Goal: Task Accomplishment & Management: Complete application form

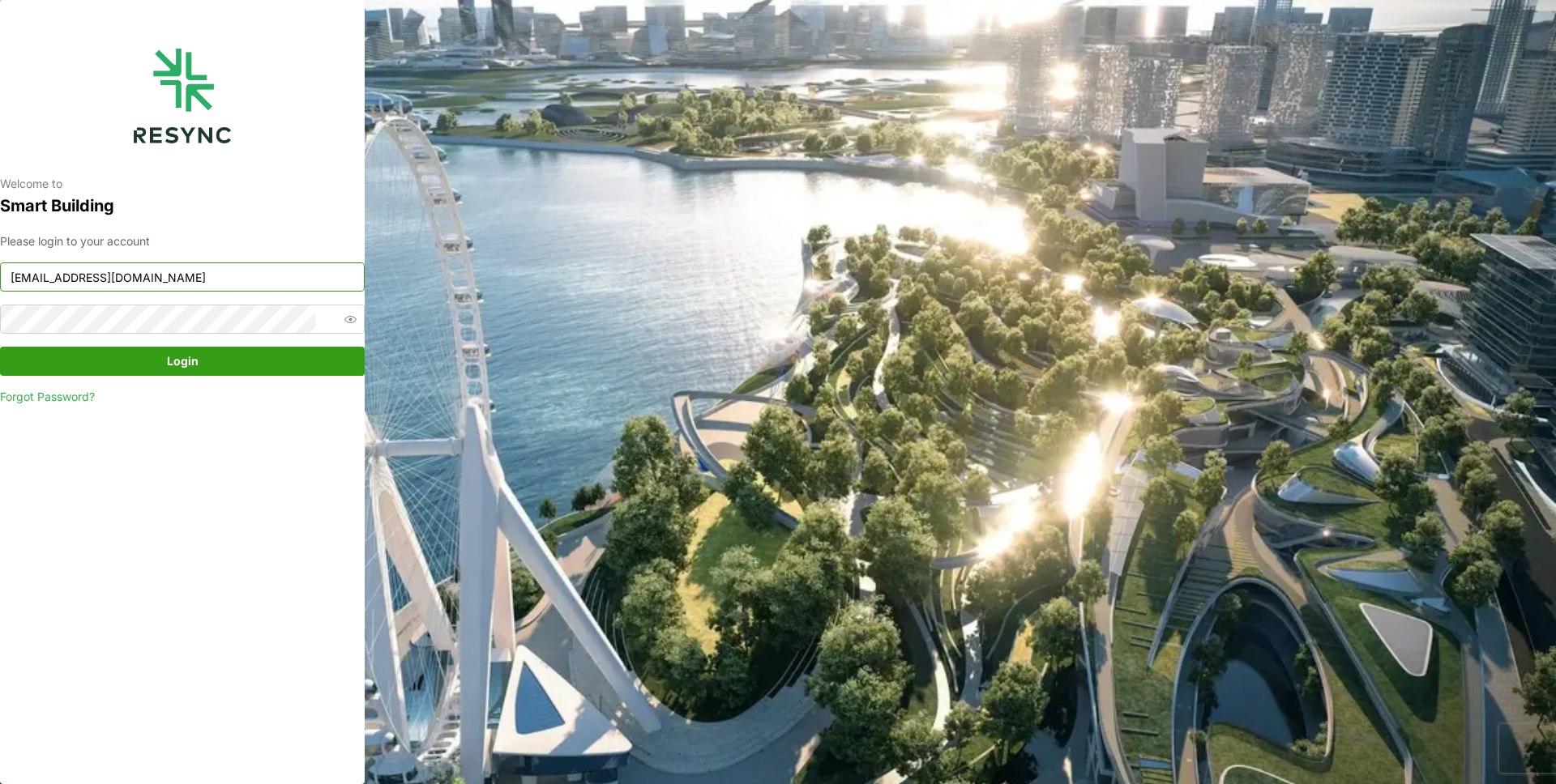
click at [223, 286] on input "[EMAIL_ADDRESS][DOMAIN_NAME]" at bounding box center [182, 277] width 365 height 29
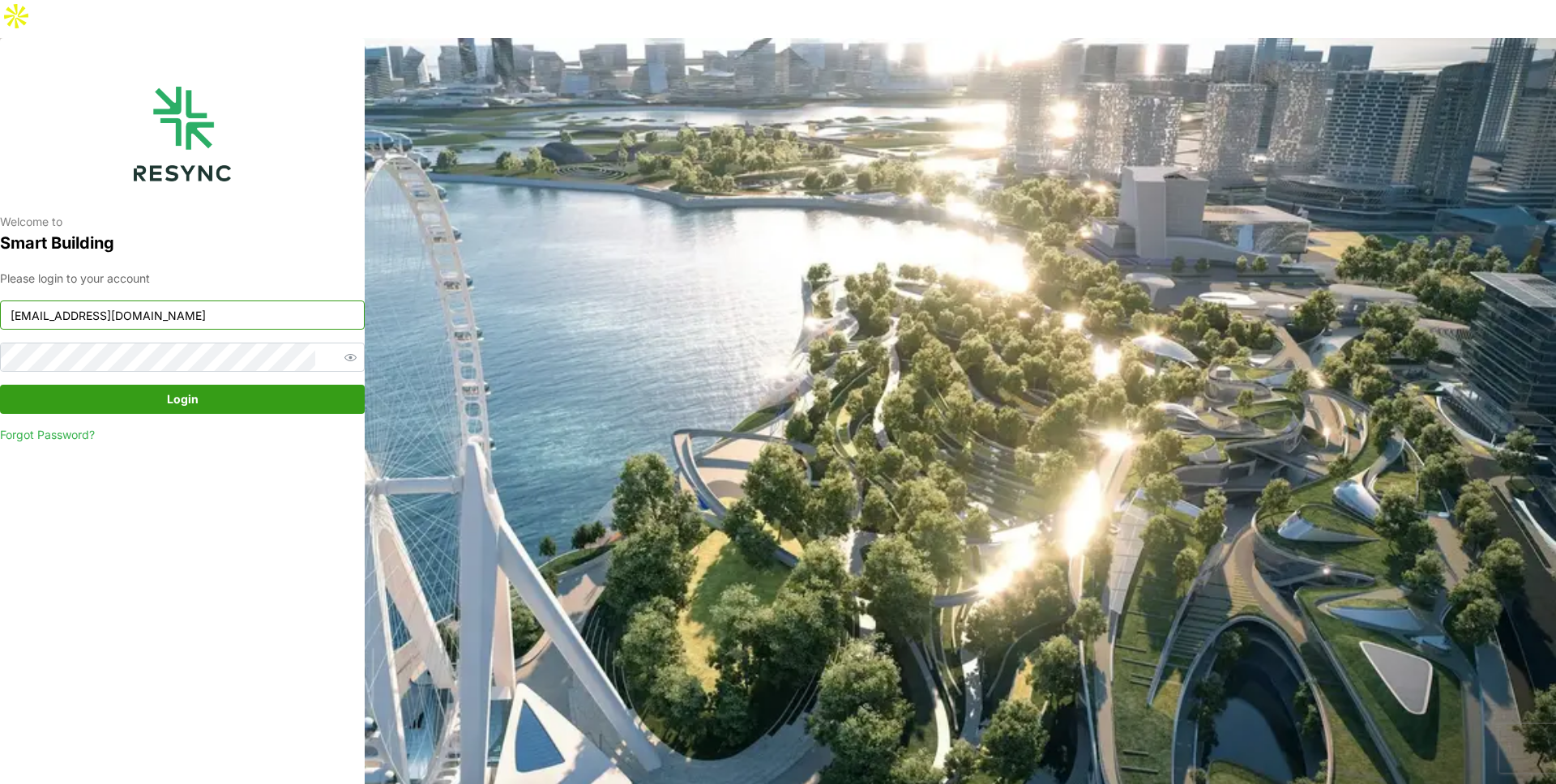
type input "demo_user@resynctech.com"
click at [218, 385] on span "Login" at bounding box center [182, 399] width 334 height 27
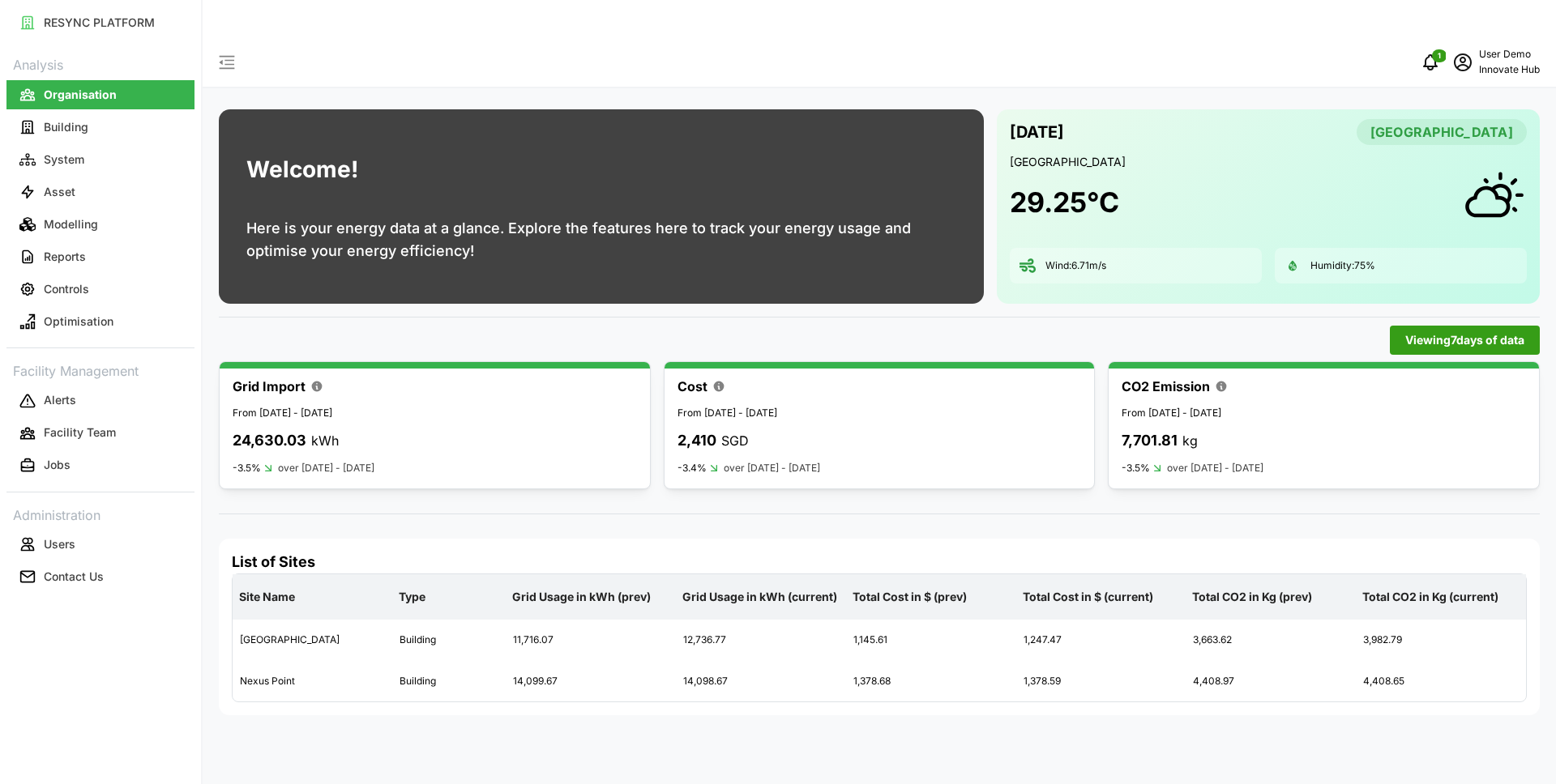
click at [1041, 539] on div "List of Sites Site Name Type Grid Usage in kWh (prev) Grid Usage in kWh (curren…" at bounding box center [879, 627] width 1321 height 176
click at [105, 125] on button "Building" at bounding box center [101, 127] width 188 height 29
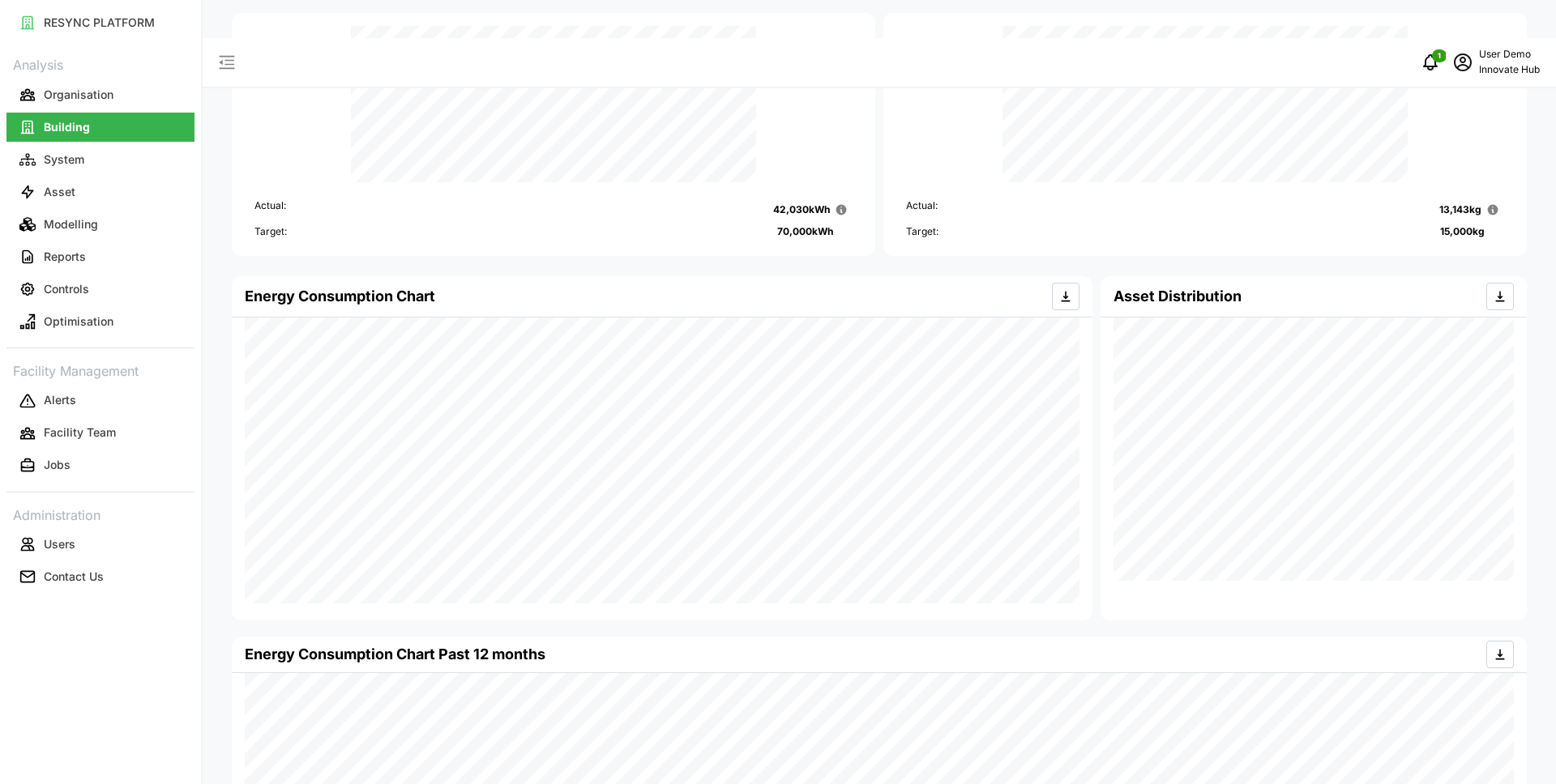
scroll to position [136, 0]
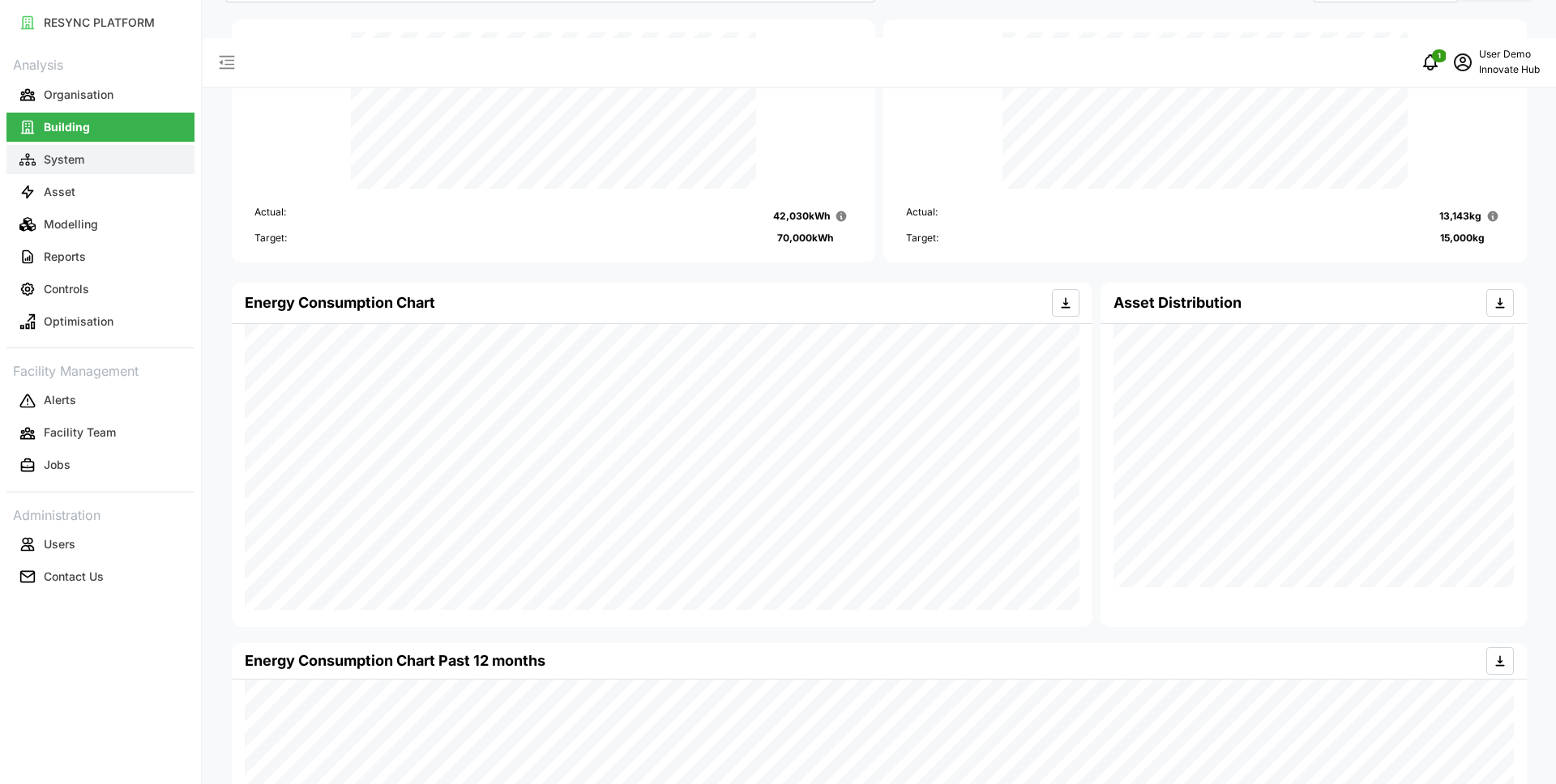
click at [67, 165] on p "System" at bounding box center [63, 159] width 41 height 16
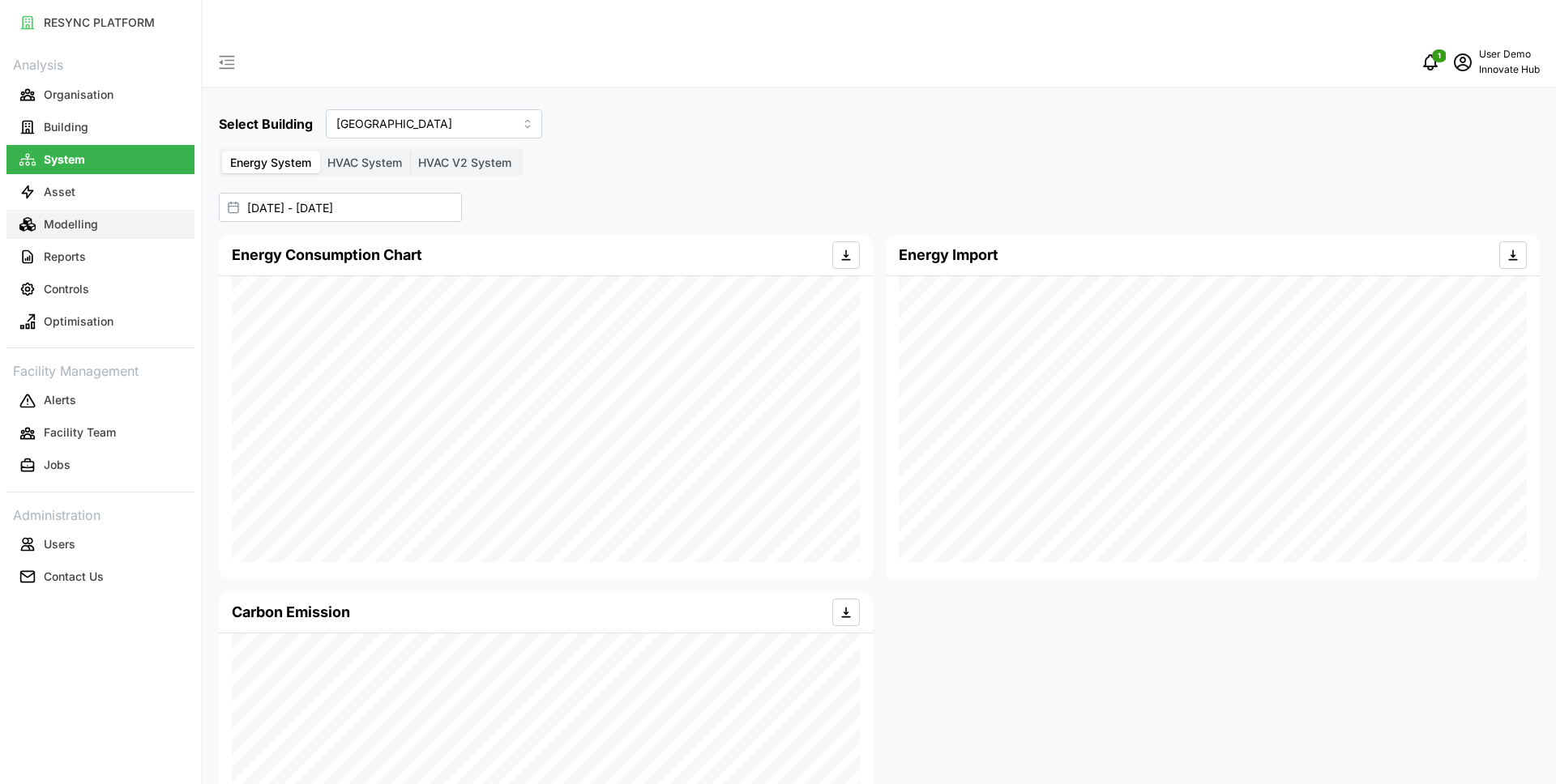
click at [92, 226] on p "Modelling" at bounding box center [71, 224] width 55 height 16
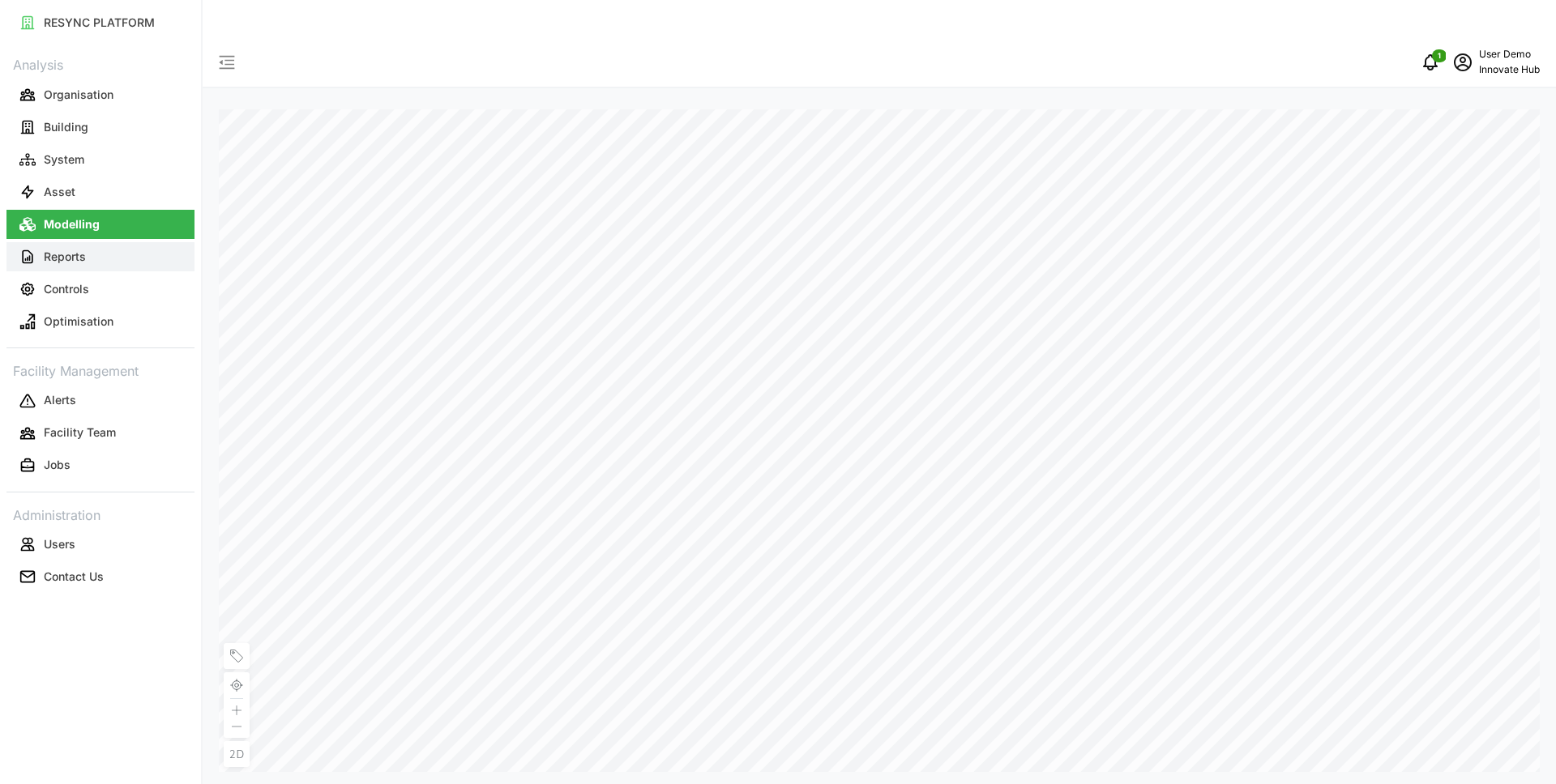
click at [90, 253] on button "Reports" at bounding box center [101, 256] width 188 height 29
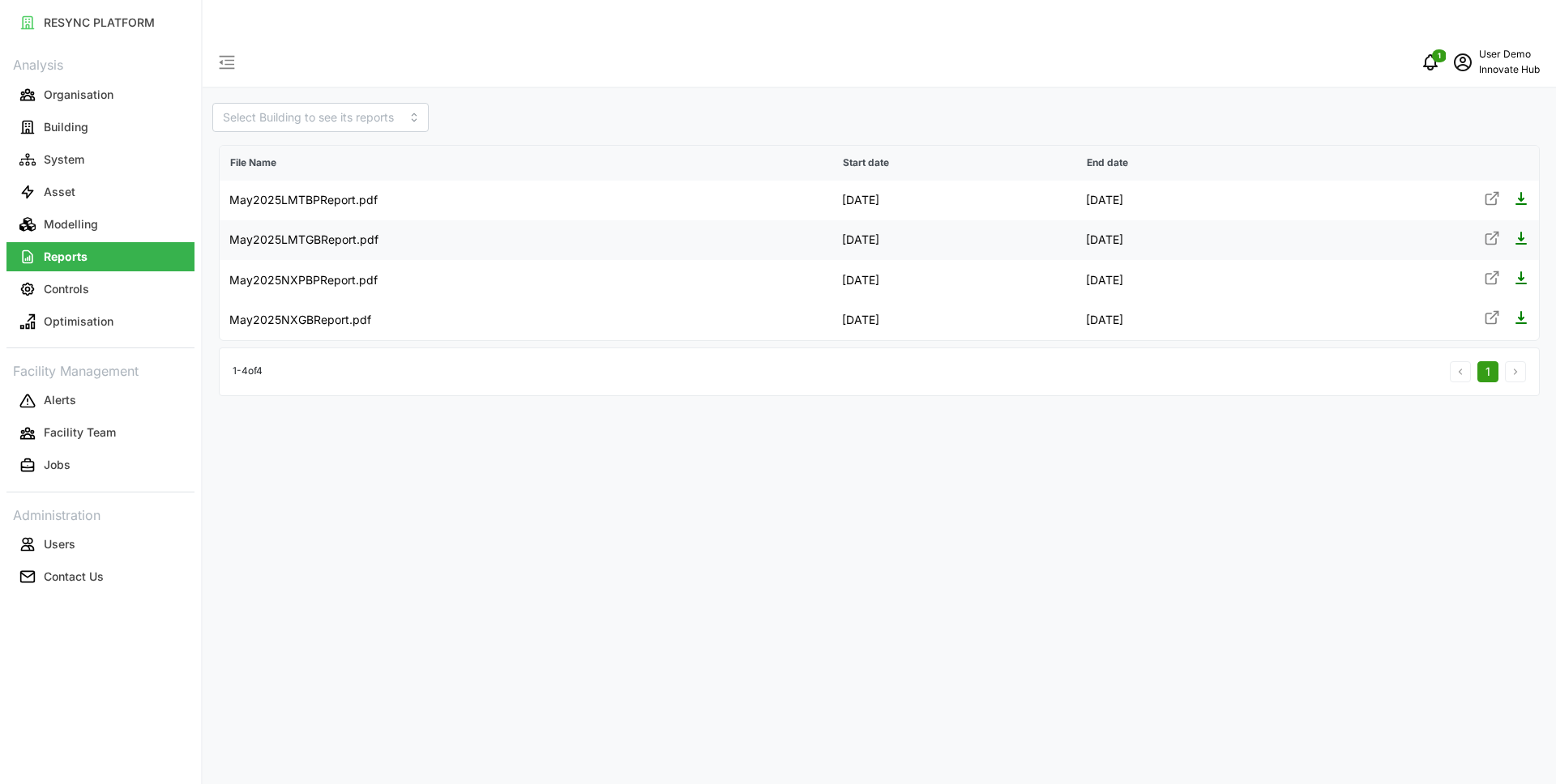
click at [1491, 230] on icon at bounding box center [1492, 237] width 16 height 16
click at [1508, 62] on p "Innovate Hub" at bounding box center [1510, 70] width 61 height 15
click at [1444, 125] on div "Logout" at bounding box center [1481, 122] width 115 height 18
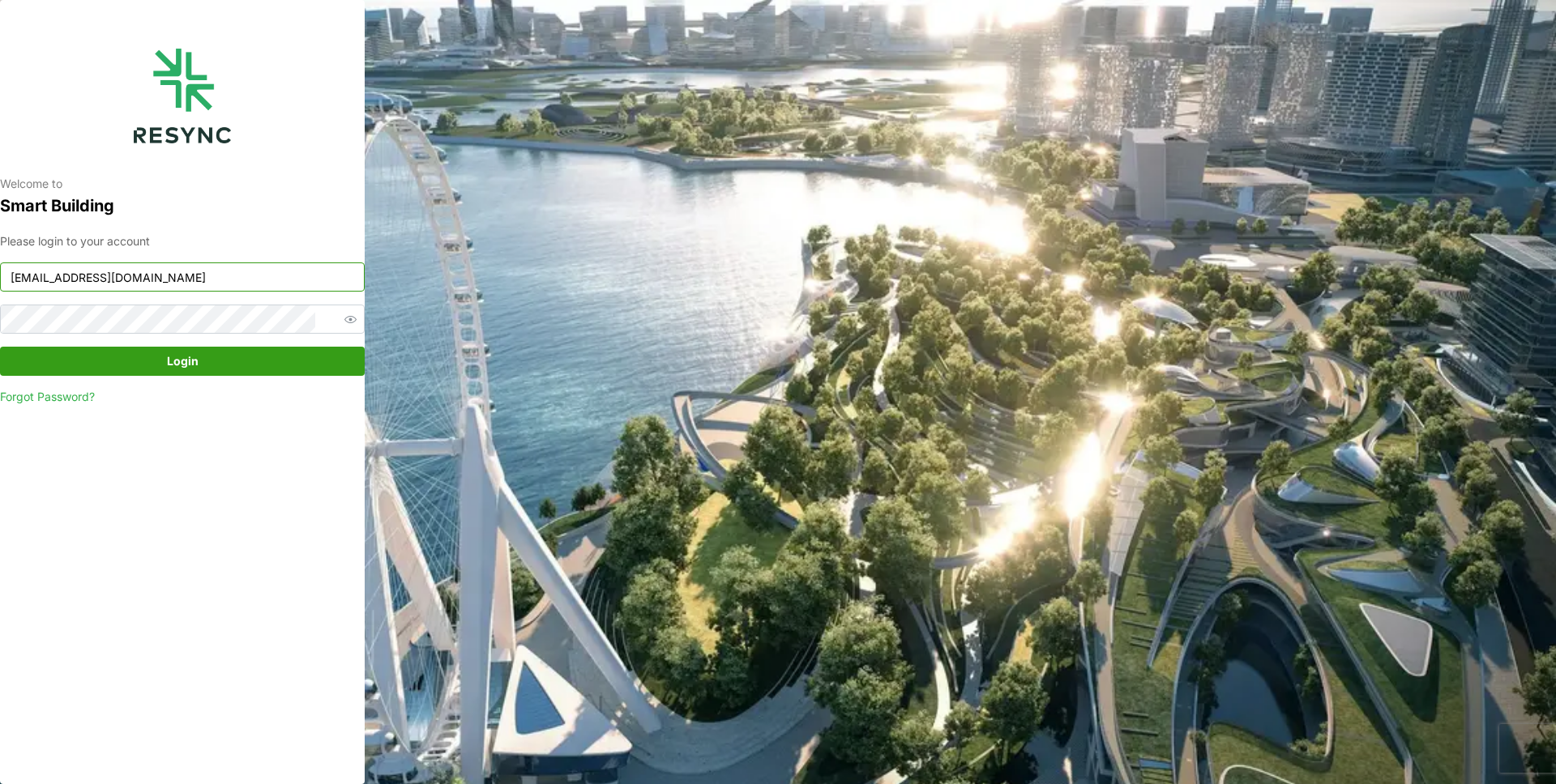
click at [206, 283] on input "mandai_display@resynctech.com" at bounding box center [182, 277] width 365 height 29
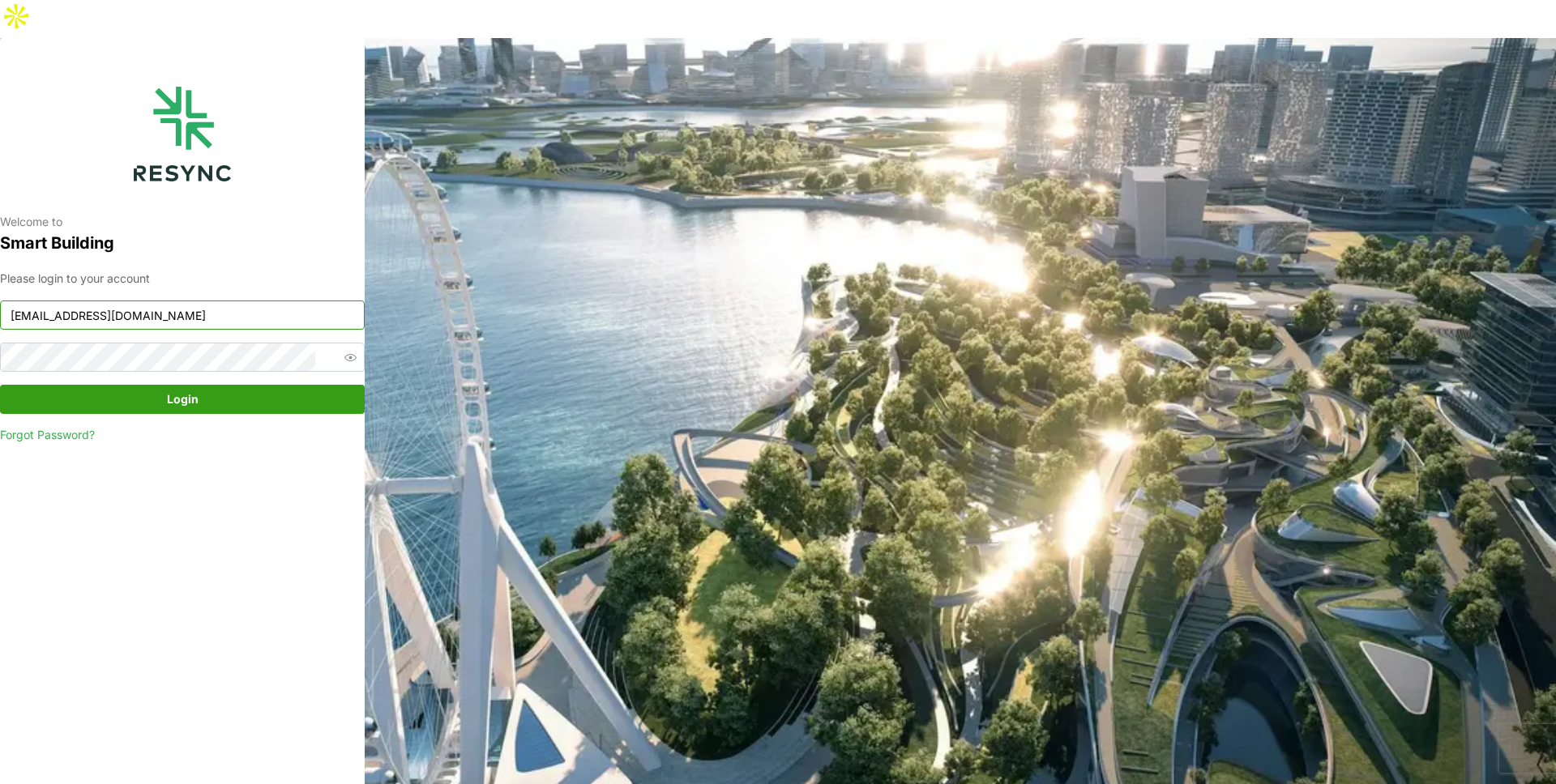
type input "admin@sdc.com"
click at [203, 385] on span "Login" at bounding box center [182, 399] width 334 height 27
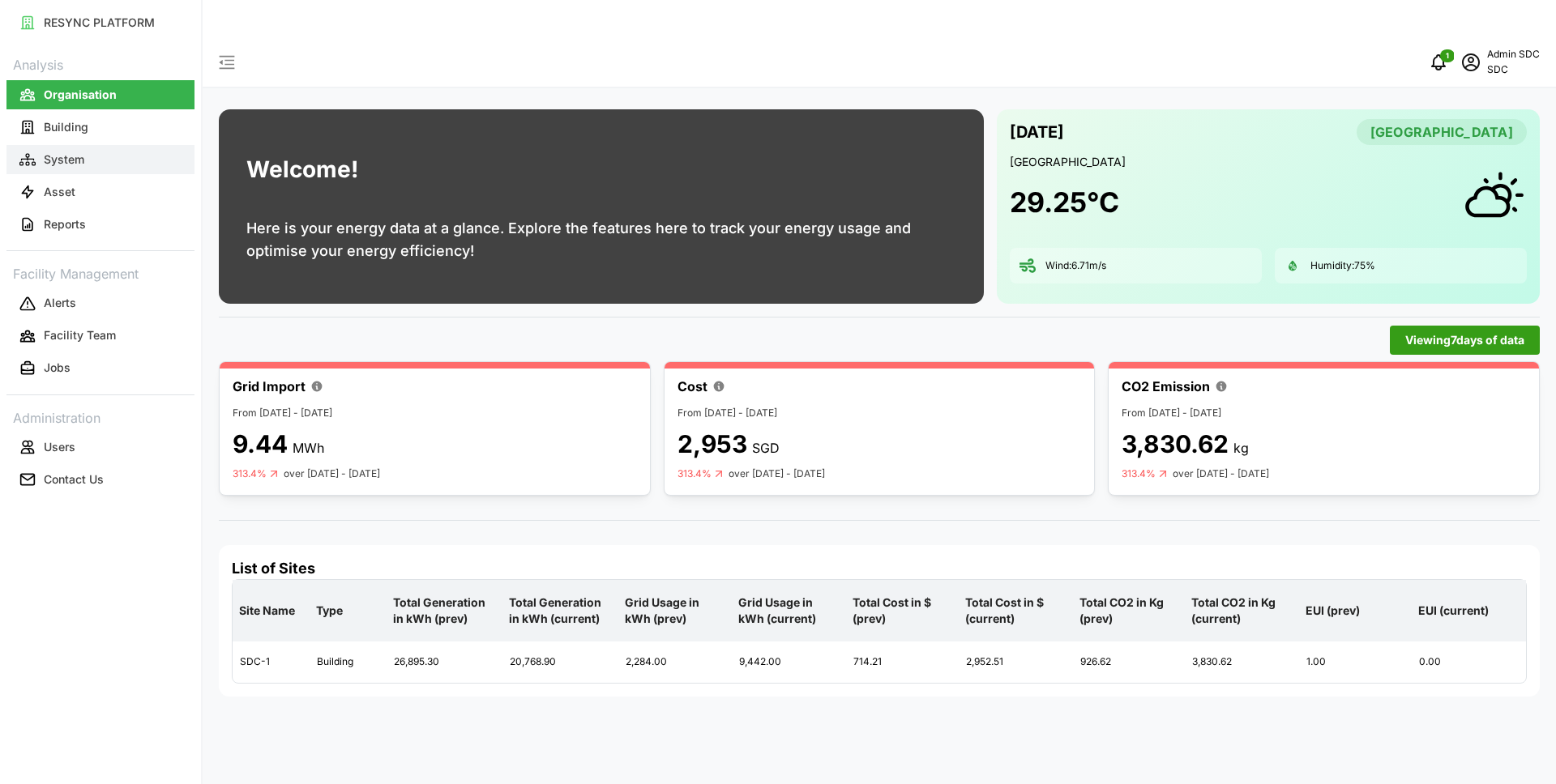
click at [91, 160] on button "System" at bounding box center [101, 159] width 188 height 29
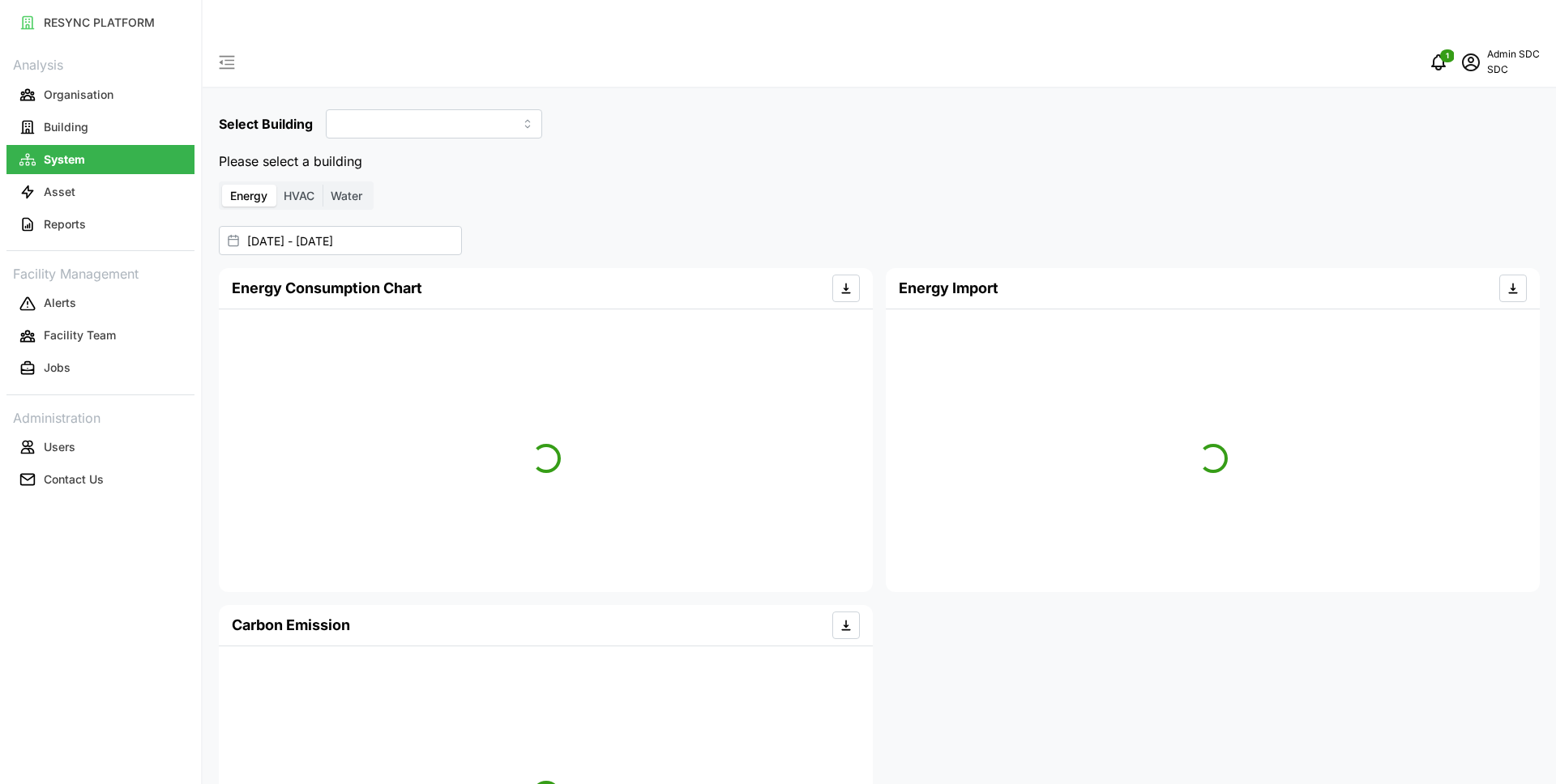
type input "SDC-1"
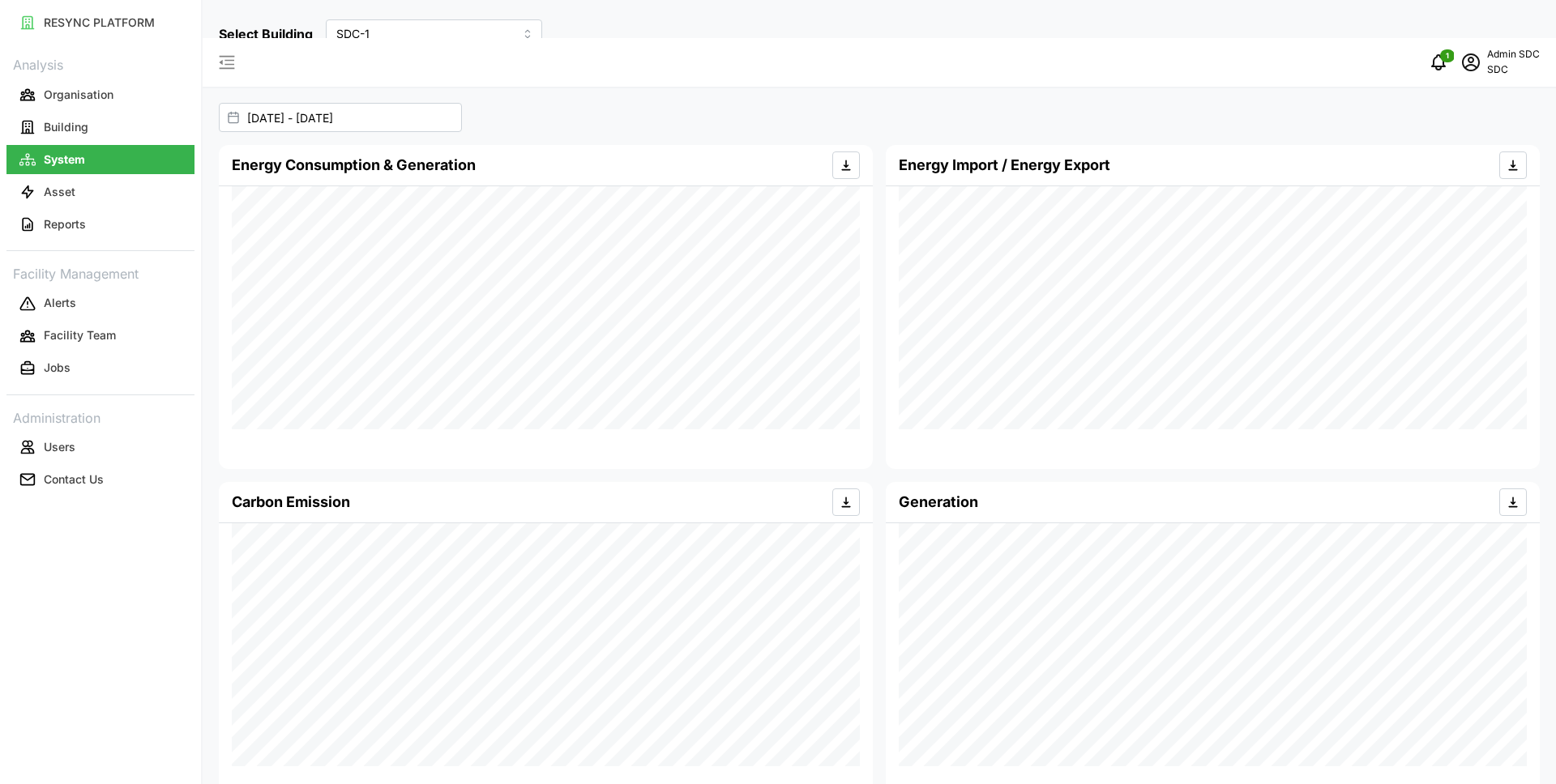
scroll to position [90, 0]
click at [112, 131] on button "Building" at bounding box center [101, 127] width 188 height 29
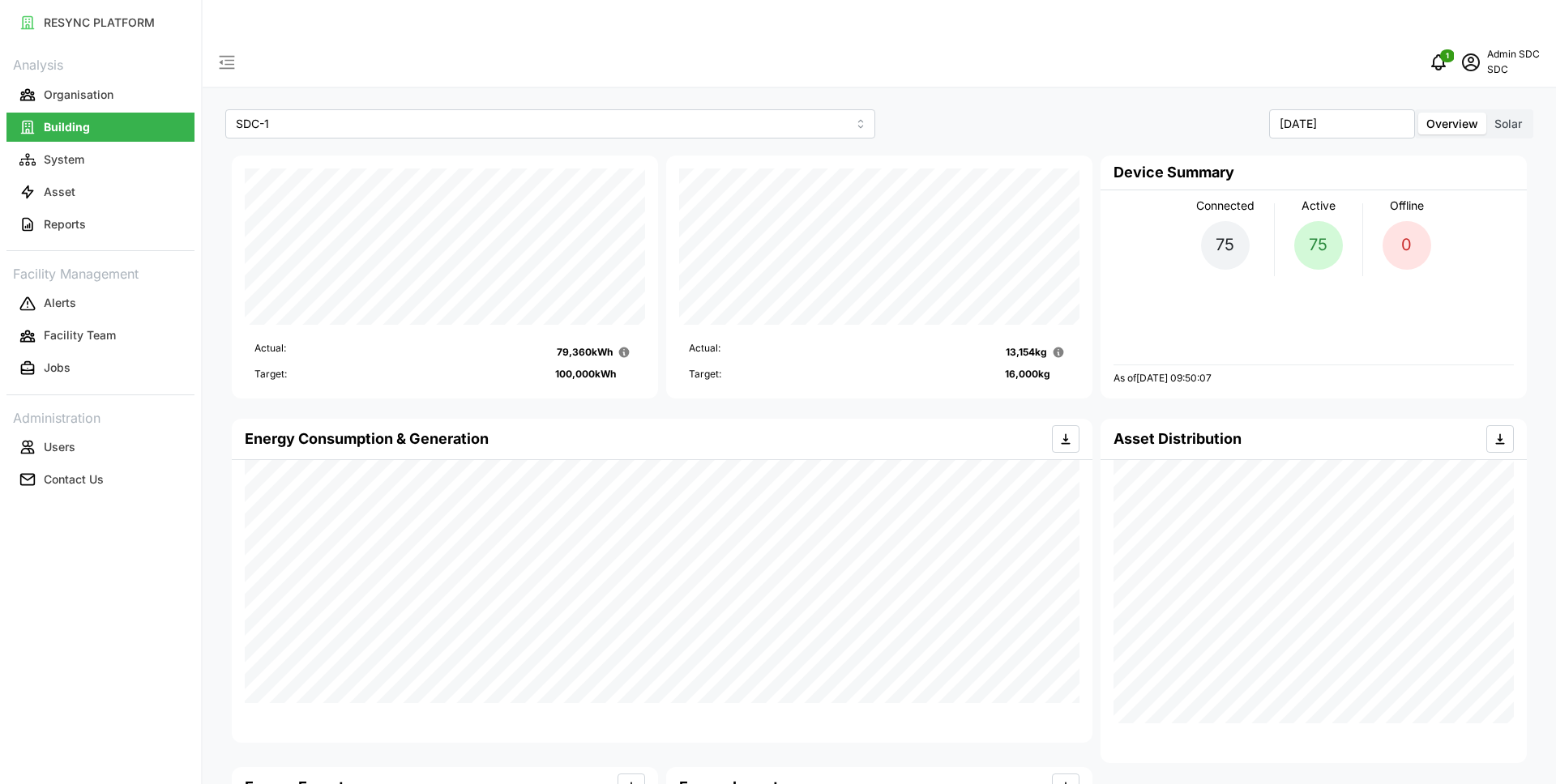
click at [1512, 117] on span "Solar" at bounding box center [1508, 123] width 27 height 14
click at [1486, 113] on input "Solar" at bounding box center [1486, 113] width 0 height 0
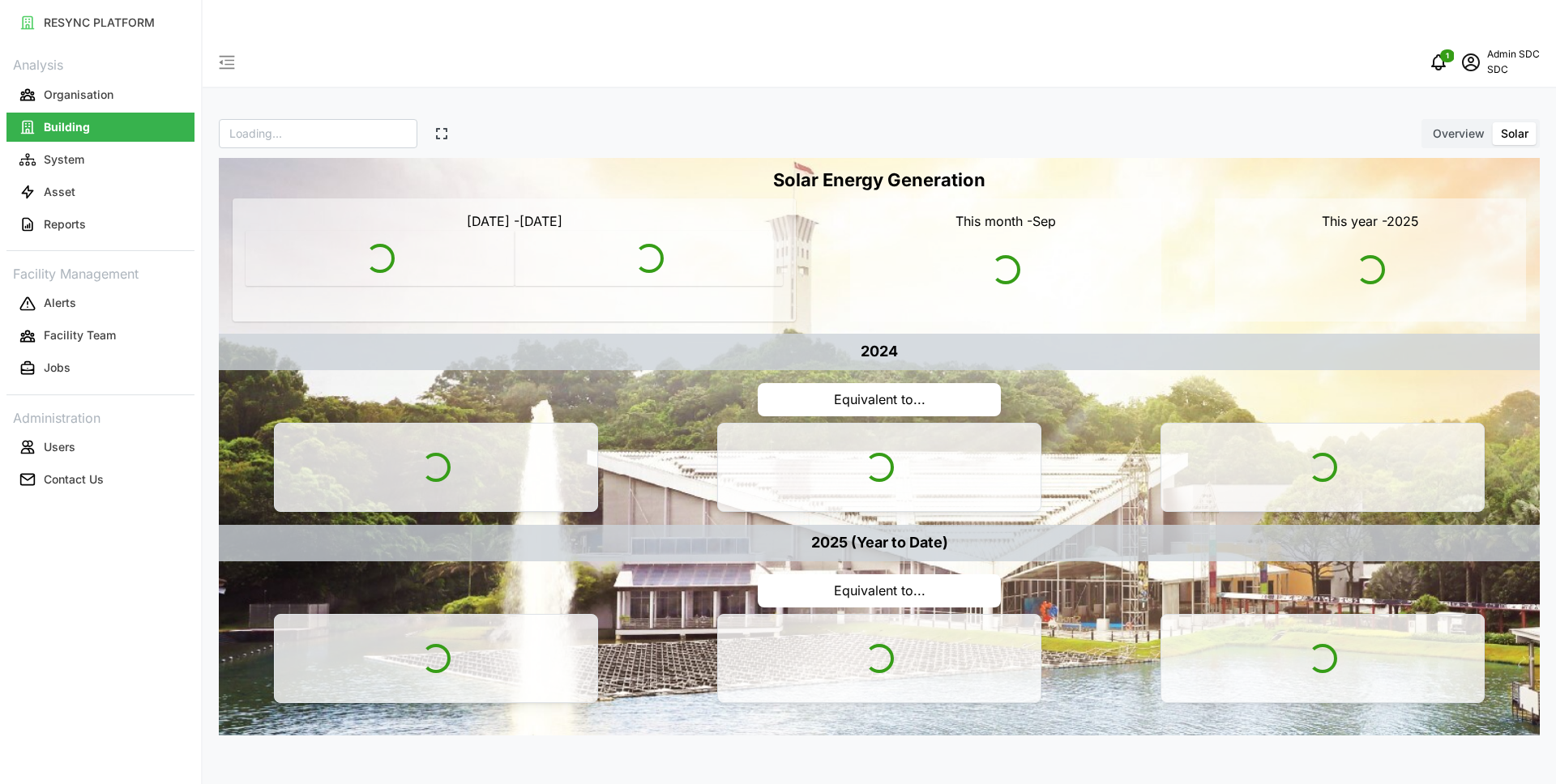
type input "SDC"
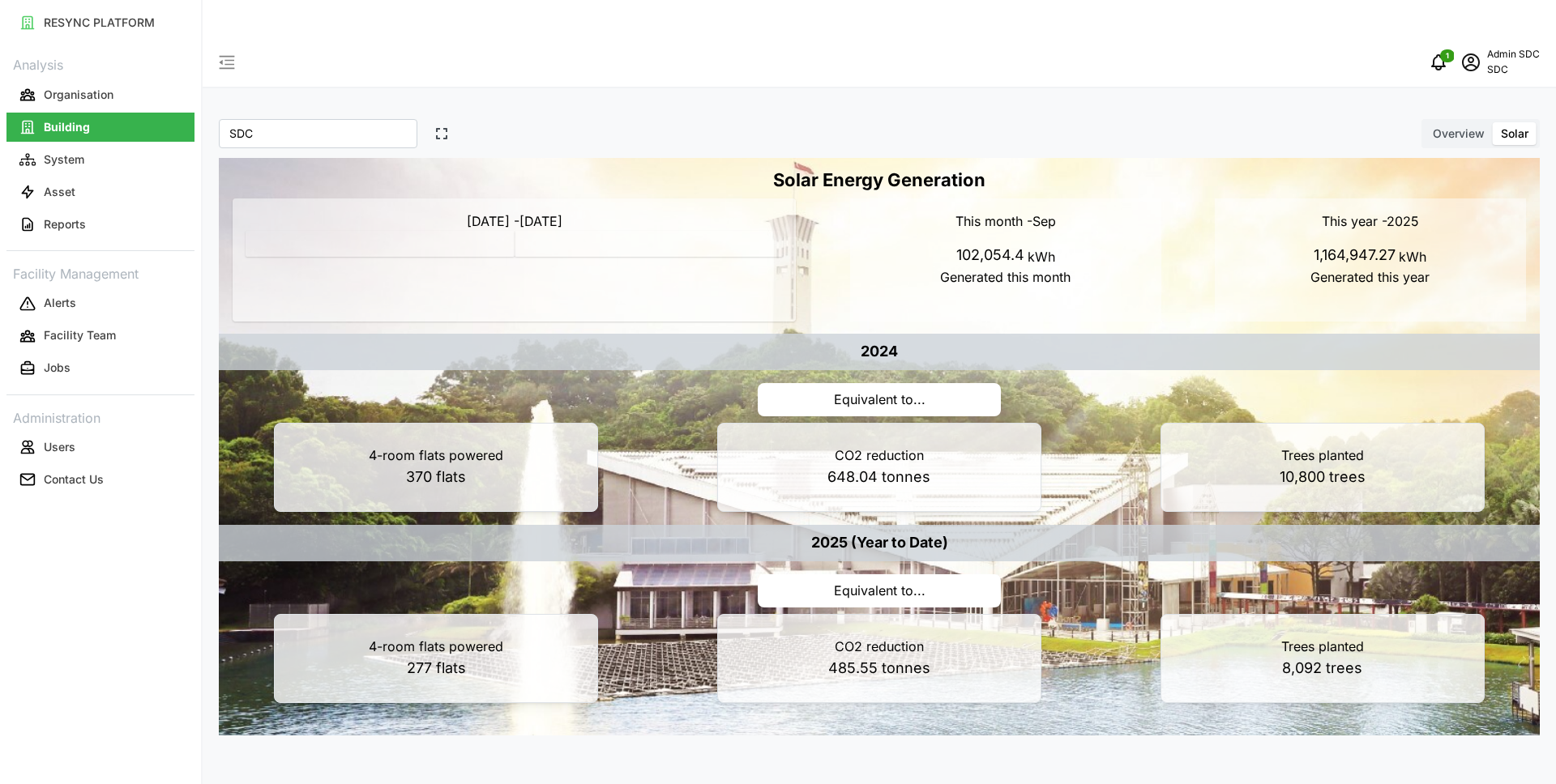
click at [1450, 126] on span "Overview" at bounding box center [1459, 133] width 52 height 14
click at [1425, 122] on input "Overview" at bounding box center [1425, 122] width 0 height 0
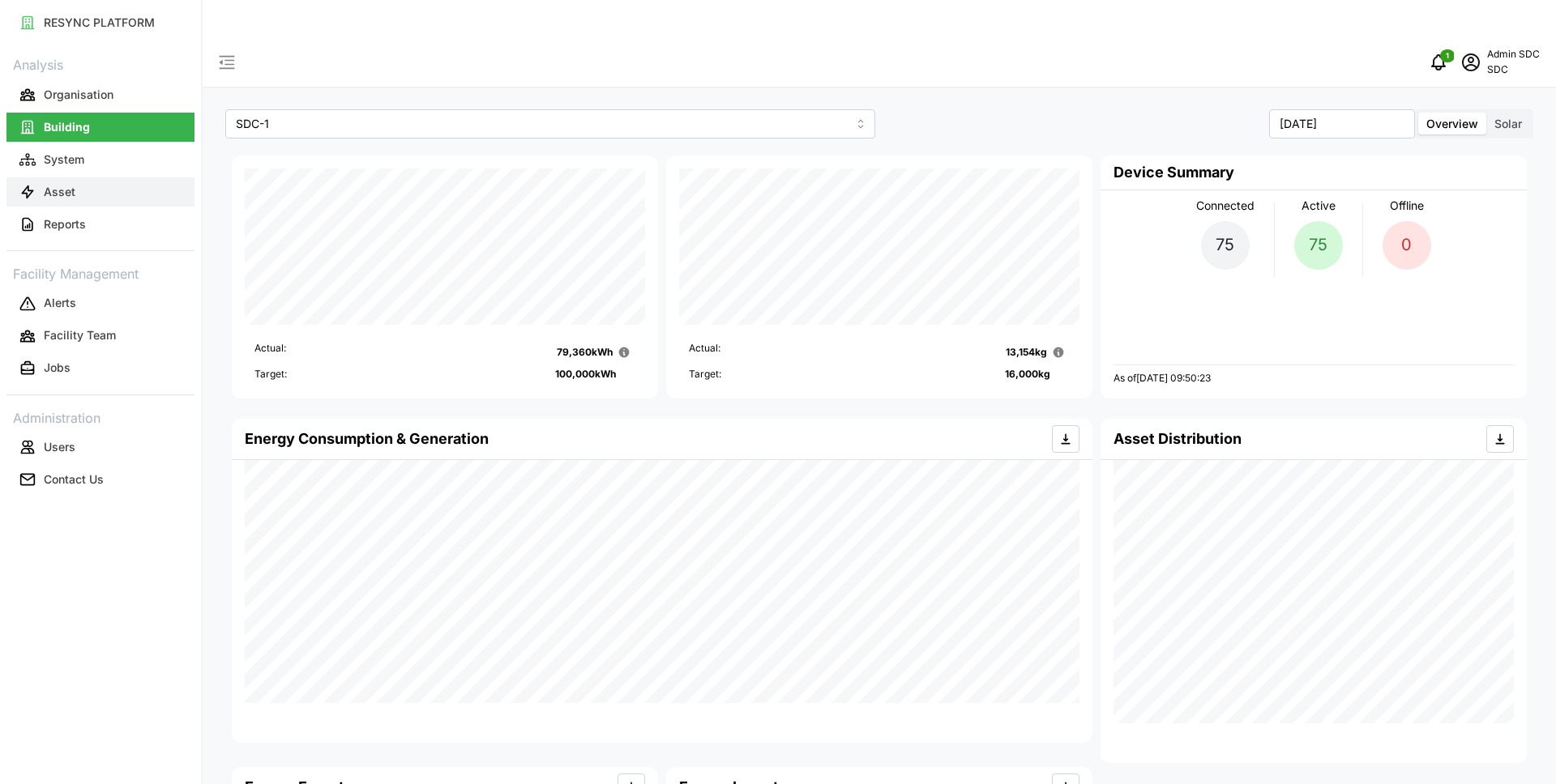
click at [103, 185] on button "Asset" at bounding box center [101, 191] width 188 height 29
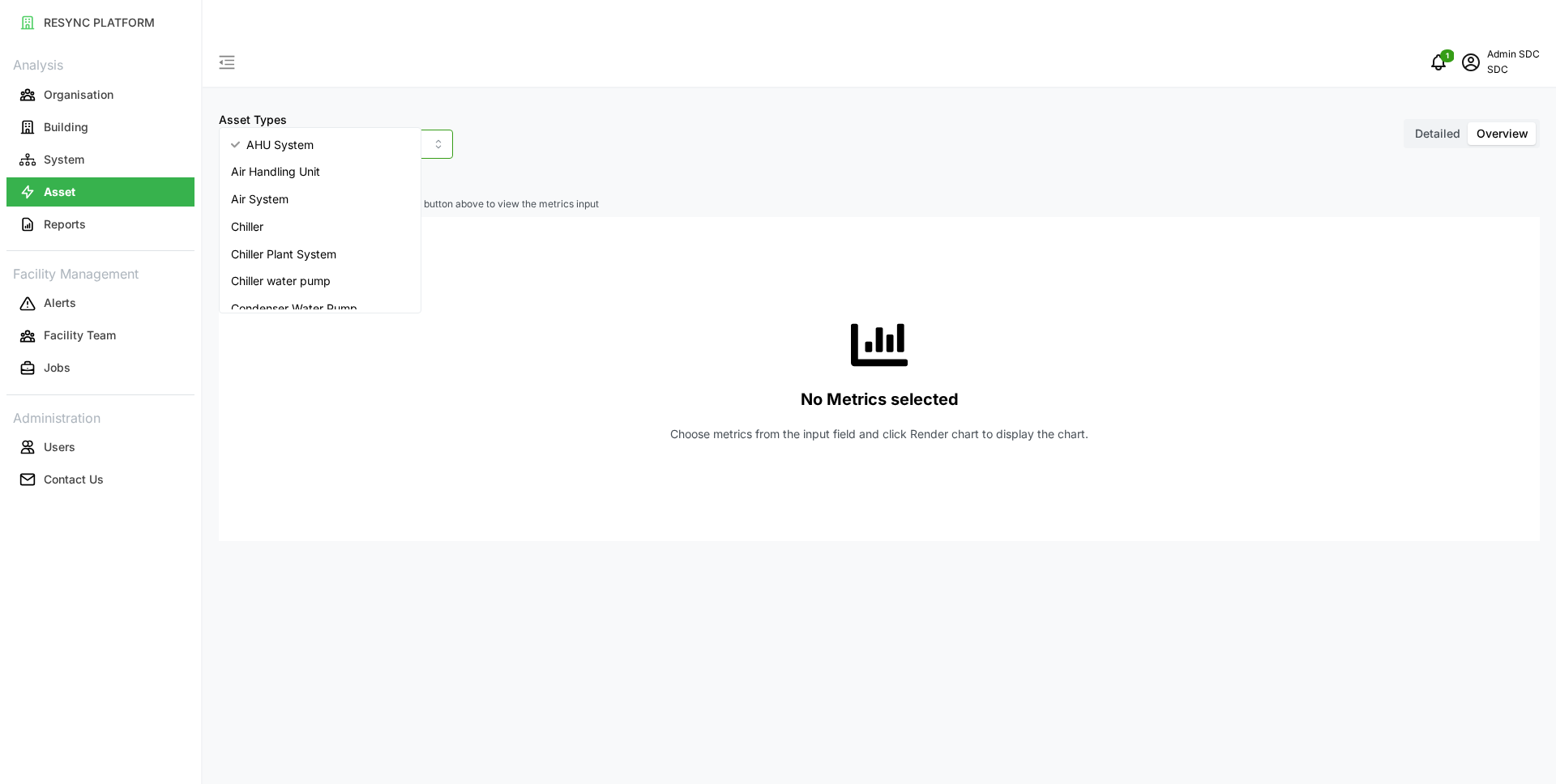
click at [333, 130] on input "AHU System" at bounding box center [336, 144] width 235 height 29
click at [357, 208] on div "Electrical meter" at bounding box center [320, 208] width 194 height 27
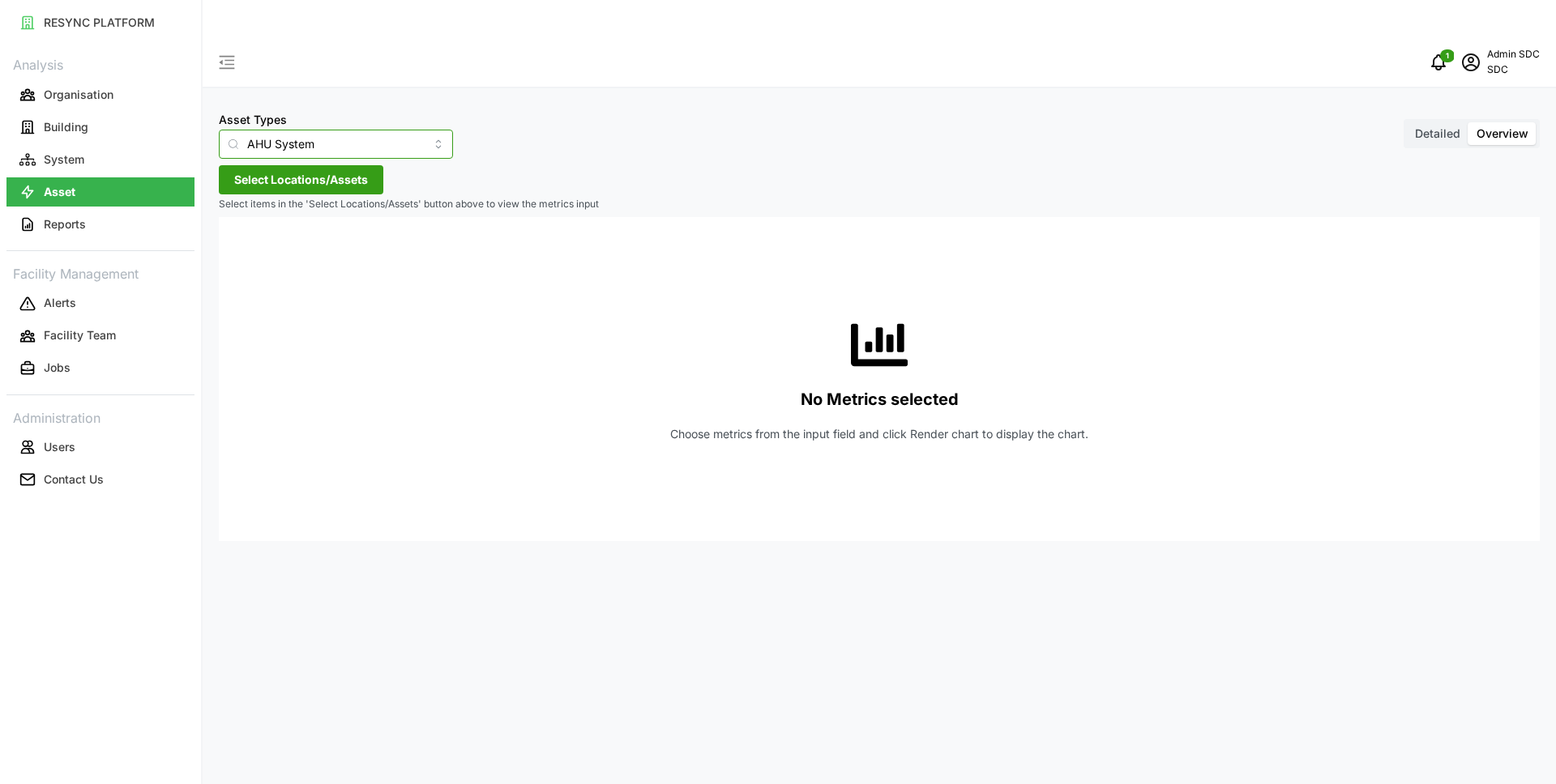
type input "Electrical meter"
click at [312, 166] on span "Select Locations/Assets" at bounding box center [302, 179] width 134 height 27
click at [241, 217] on icon at bounding box center [240, 215] width 13 height 13
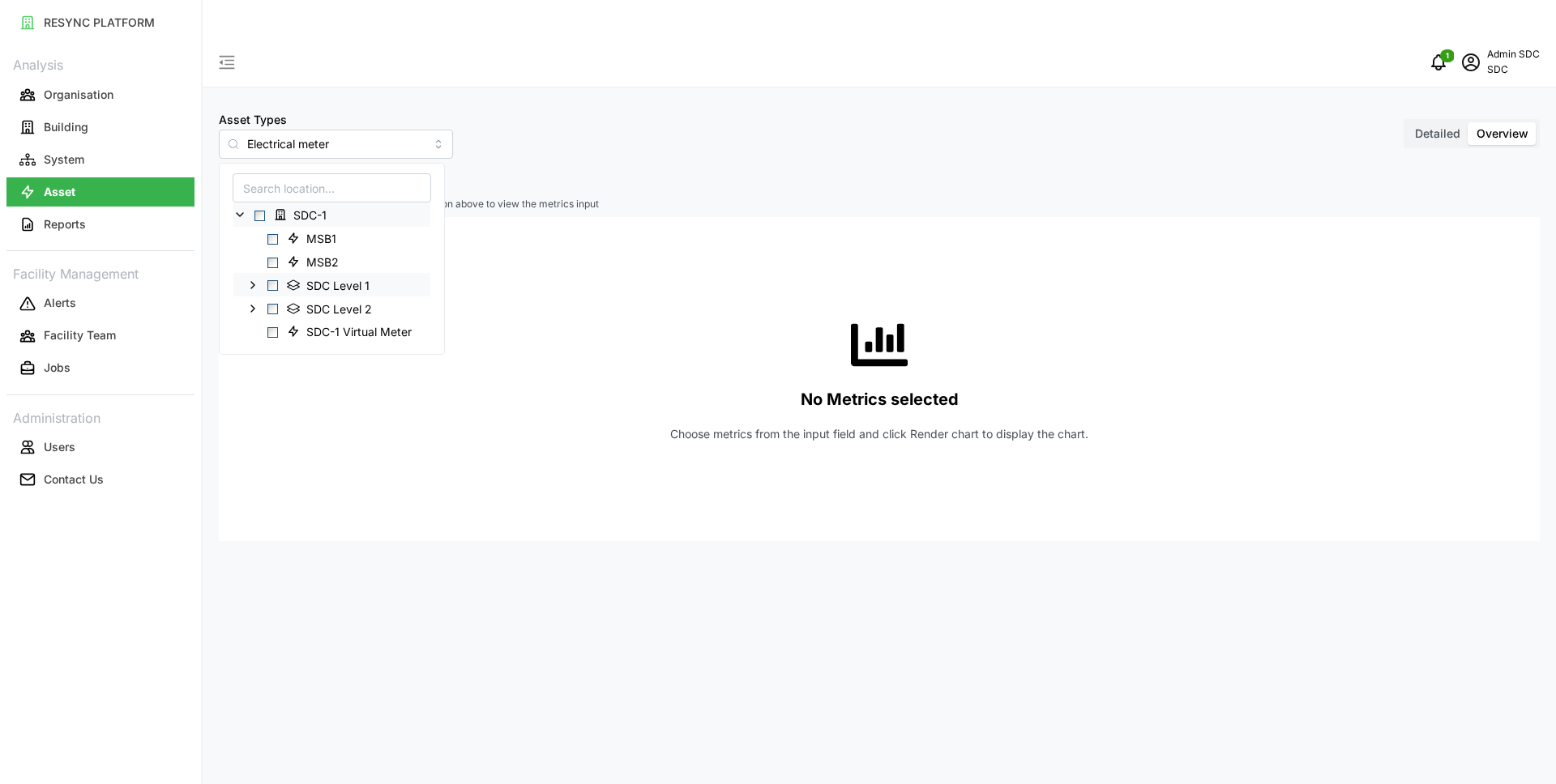
click at [254, 286] on icon at bounding box center [253, 286] width 13 height 13
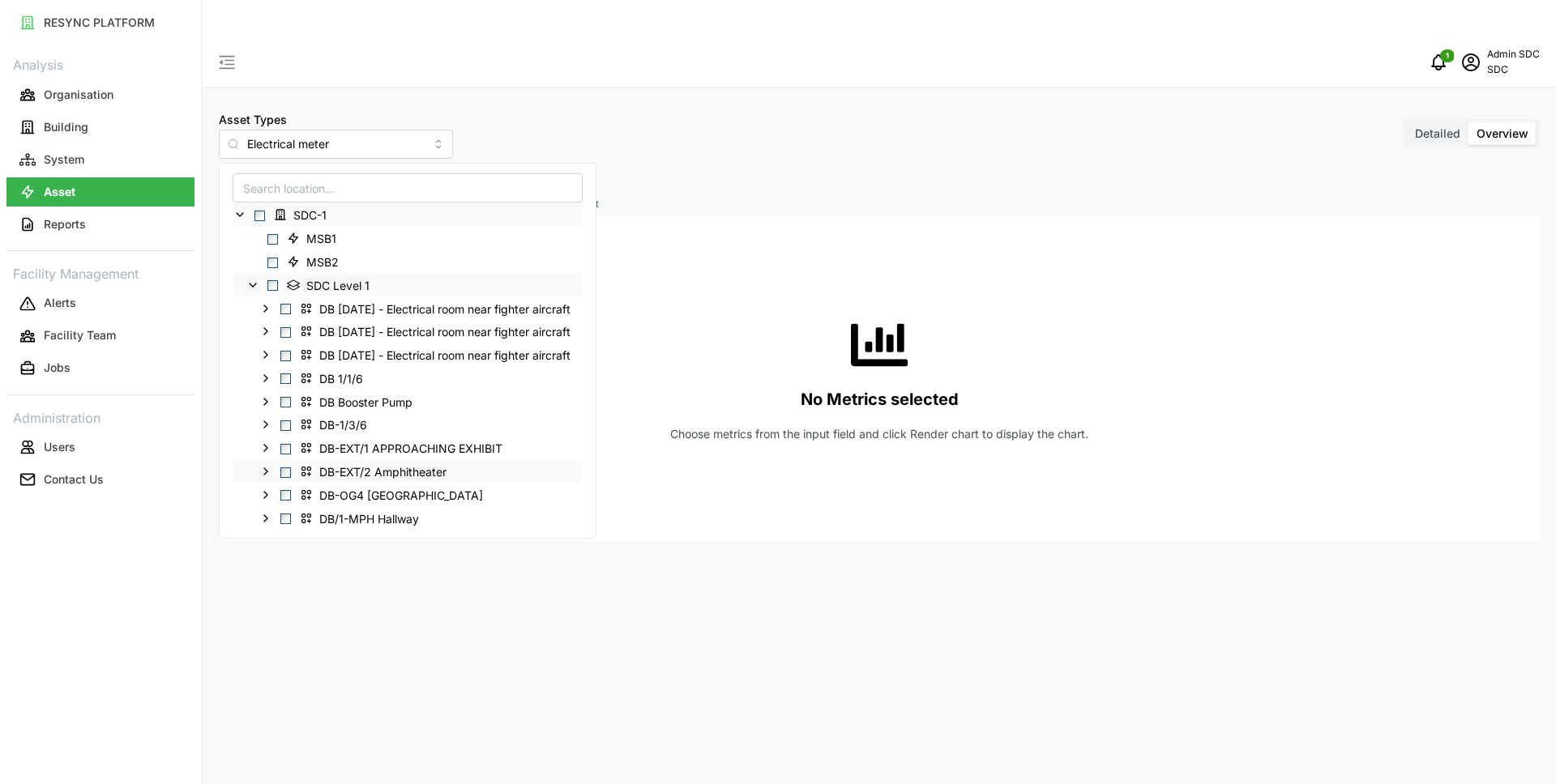
scroll to position [253, 0]
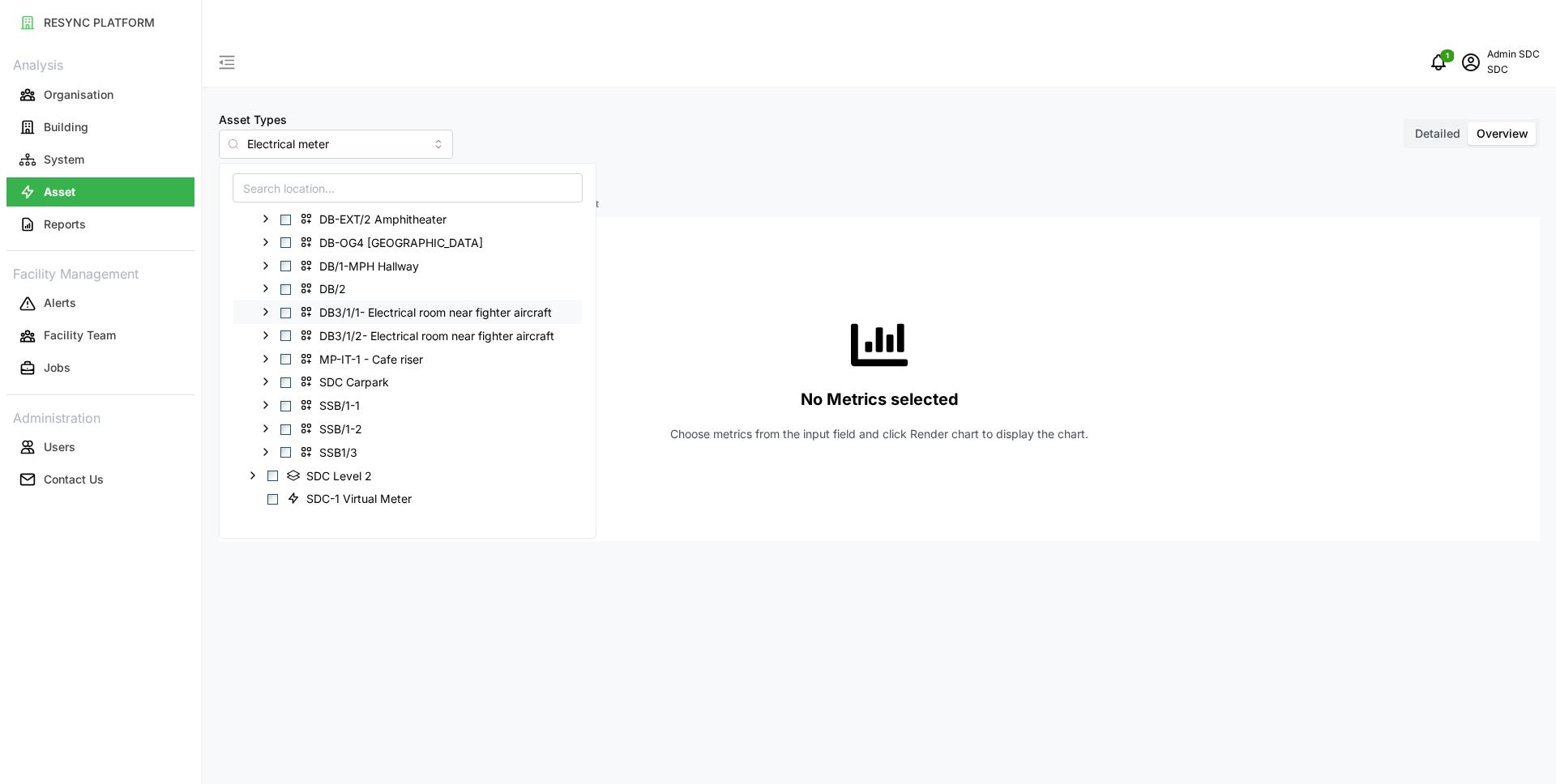
click at [268, 310] on icon at bounding box center [266, 312] width 13 height 13
click at [268, 354] on icon at bounding box center [266, 358] width 13 height 13
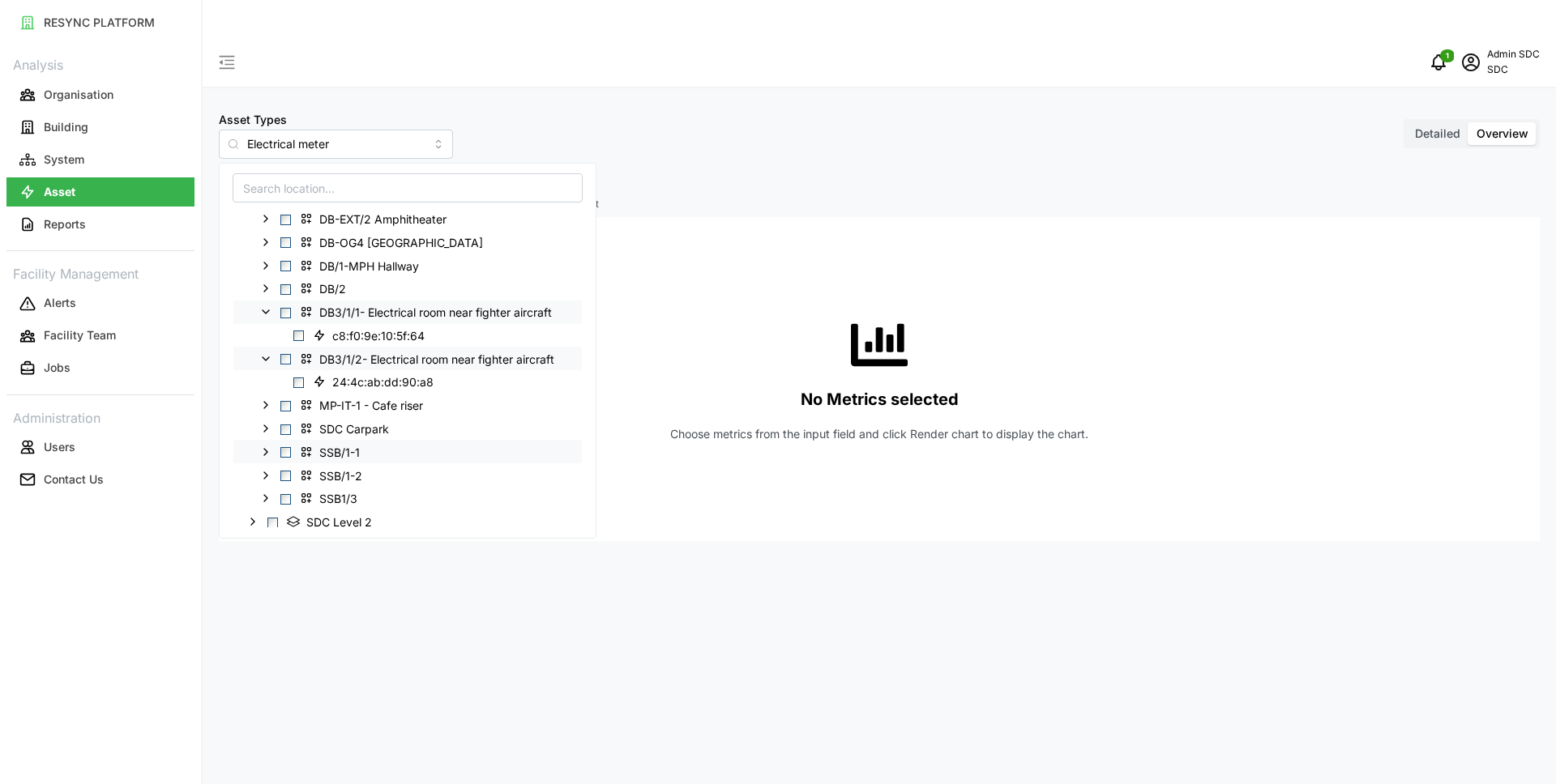
scroll to position [300, 0]
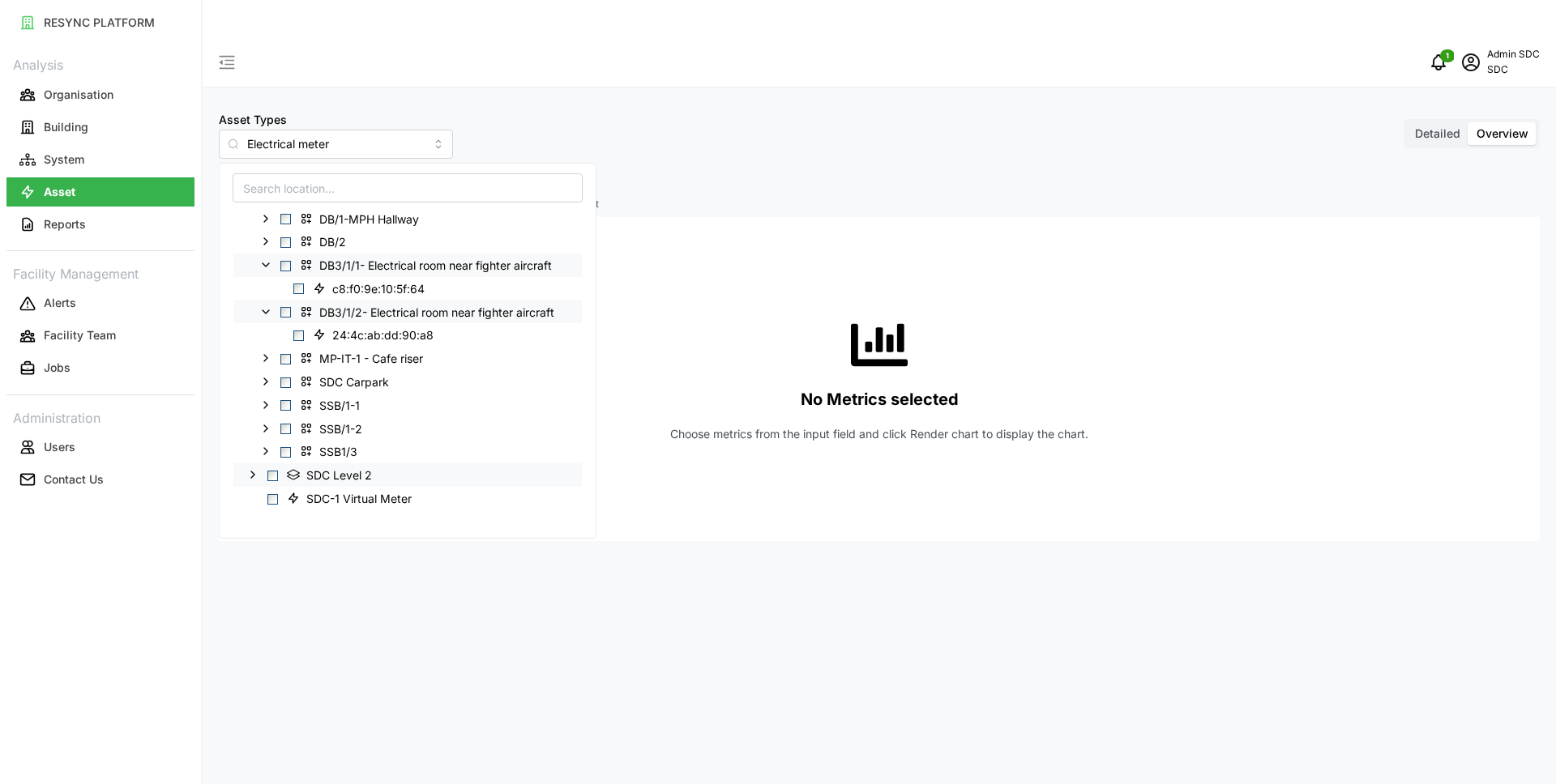
click at [261, 472] on div "SDC Level 2" at bounding box center [408, 475] width 349 height 24
click at [256, 475] on icon at bounding box center [253, 475] width 13 height 13
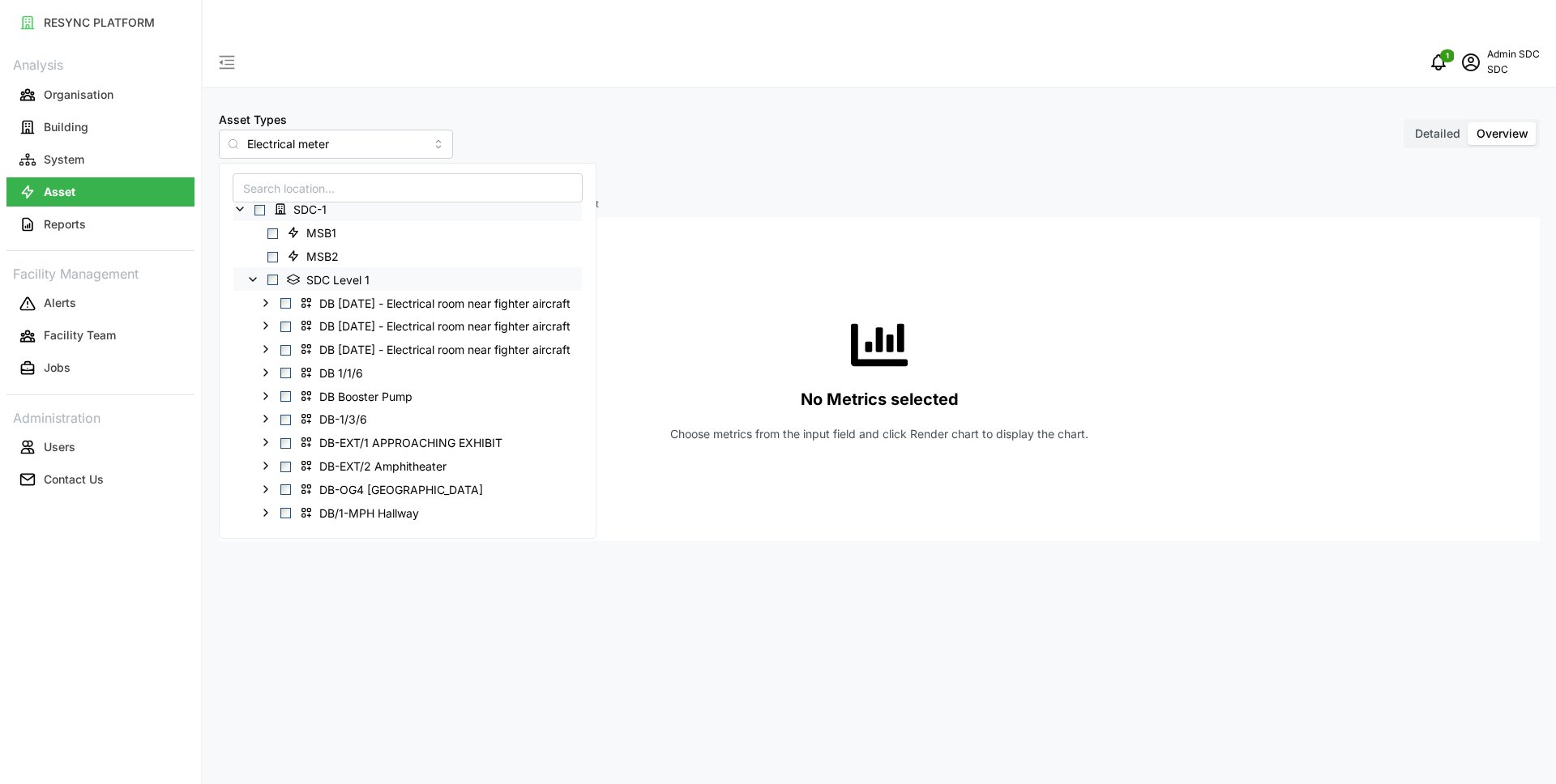
scroll to position [0, 0]
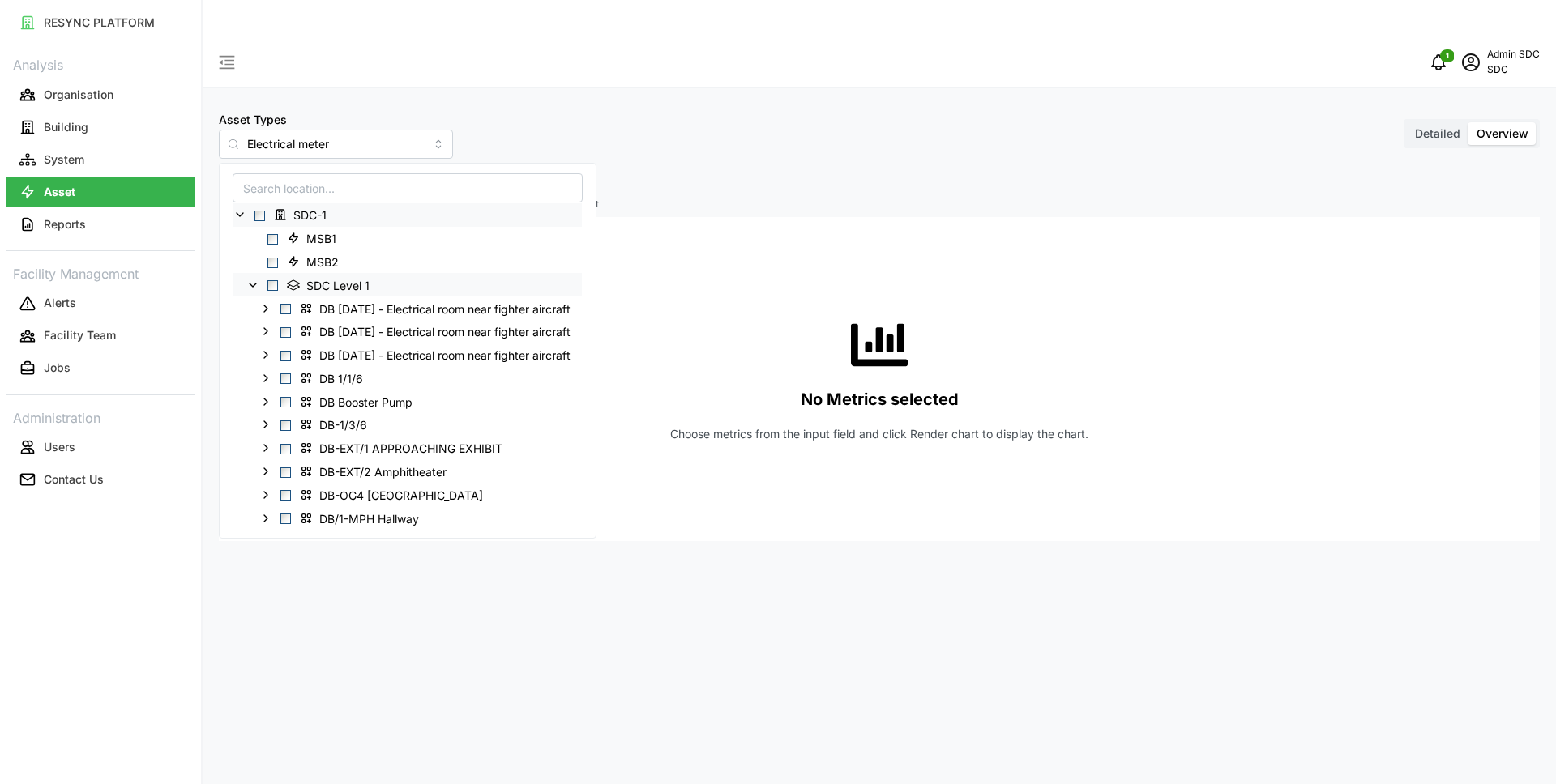
click at [255, 284] on polyline at bounding box center [253, 285] width 7 height 3
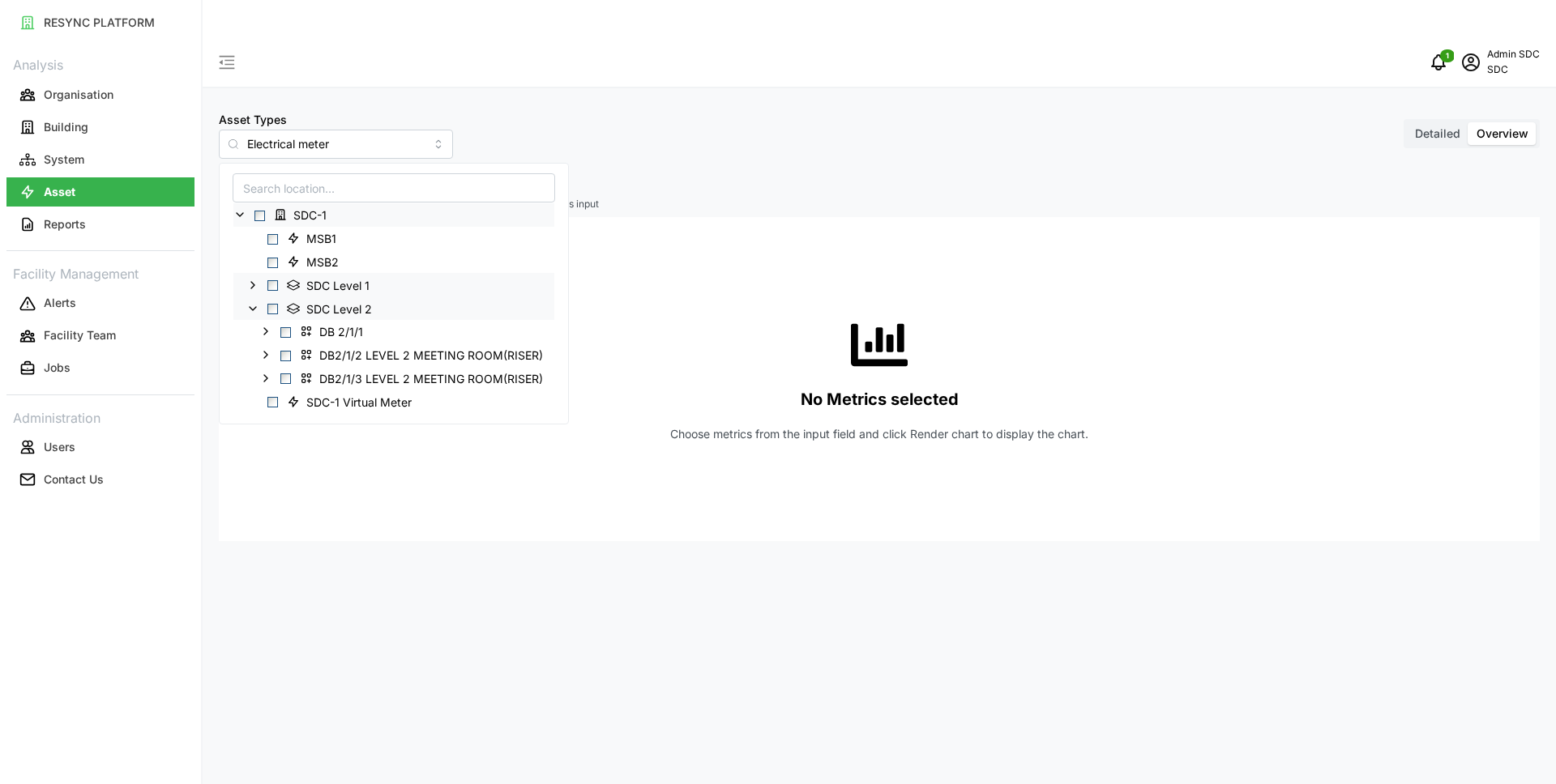
click at [240, 216] on icon at bounding box center [240, 215] width 13 height 13
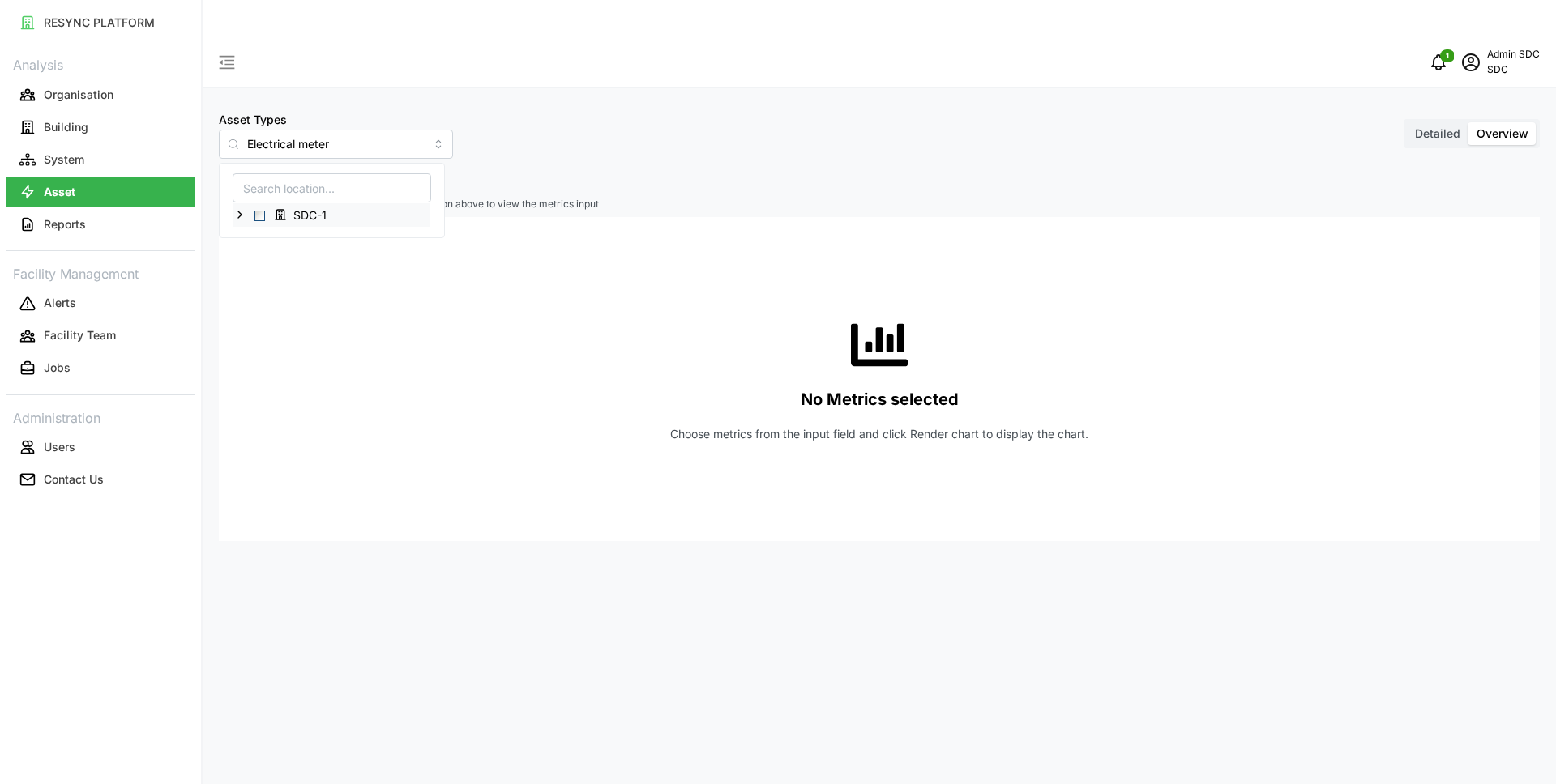
click at [230, 264] on div "No Metrics selected Choose metrics from the input field and click Render chart …" at bounding box center [879, 379] width 1321 height 324
click at [1490, 47] on p "Admin SDC" at bounding box center [1514, 55] width 53 height 15
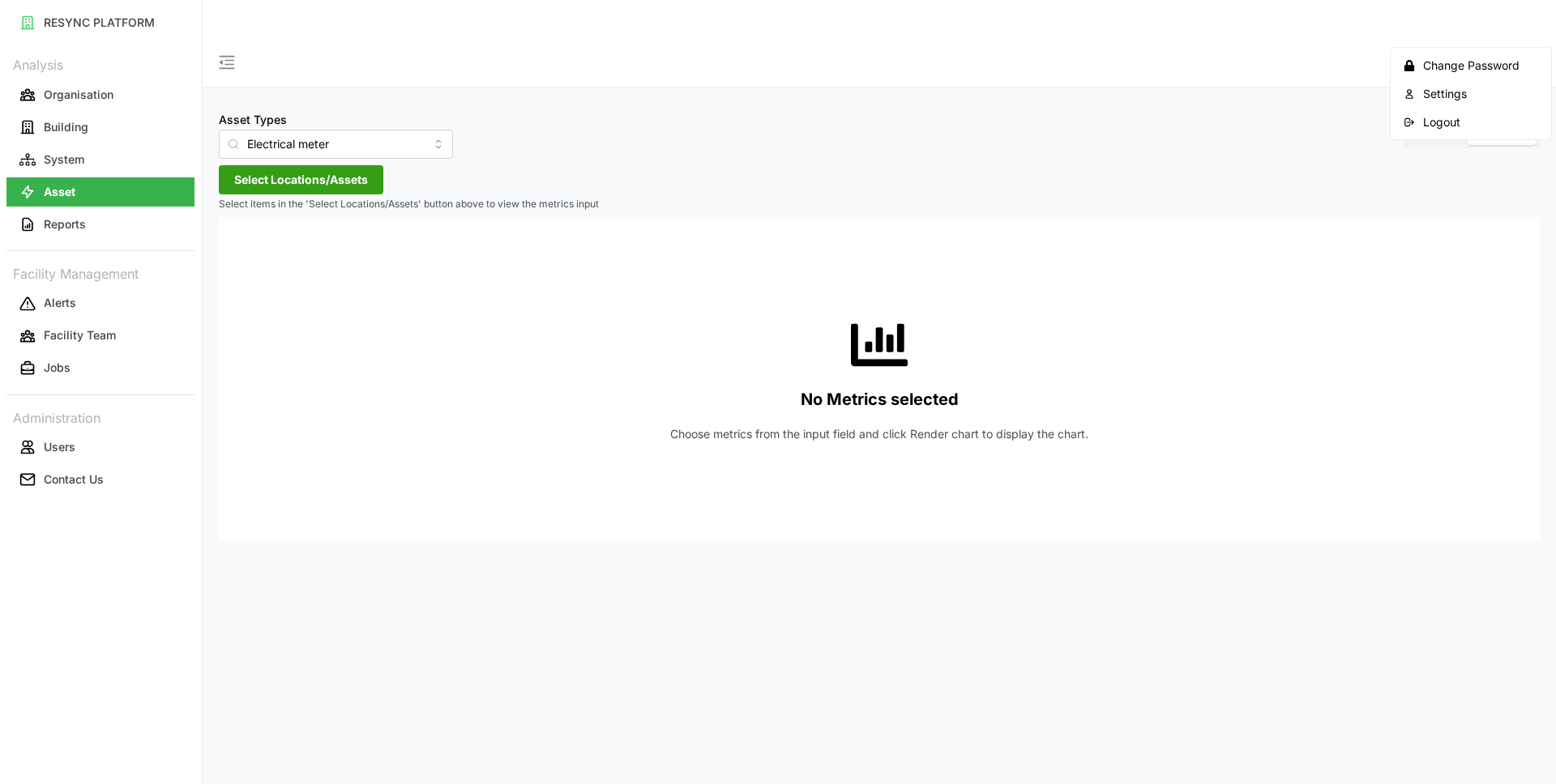
click at [1441, 123] on div "Logout" at bounding box center [1481, 122] width 115 height 18
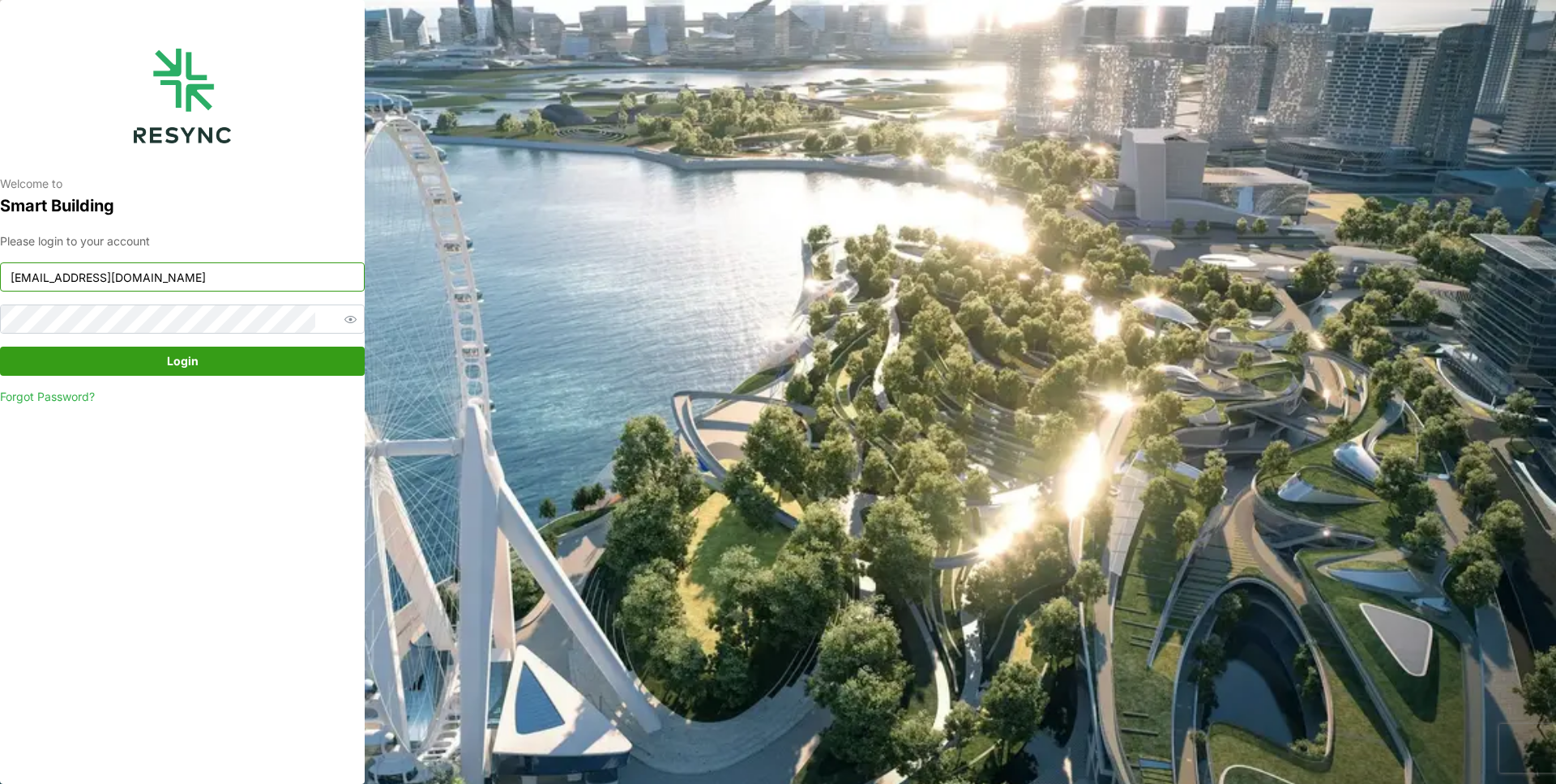
click at [170, 276] on input "[EMAIL_ADDRESS][DOMAIN_NAME]" at bounding box center [182, 277] width 365 height 29
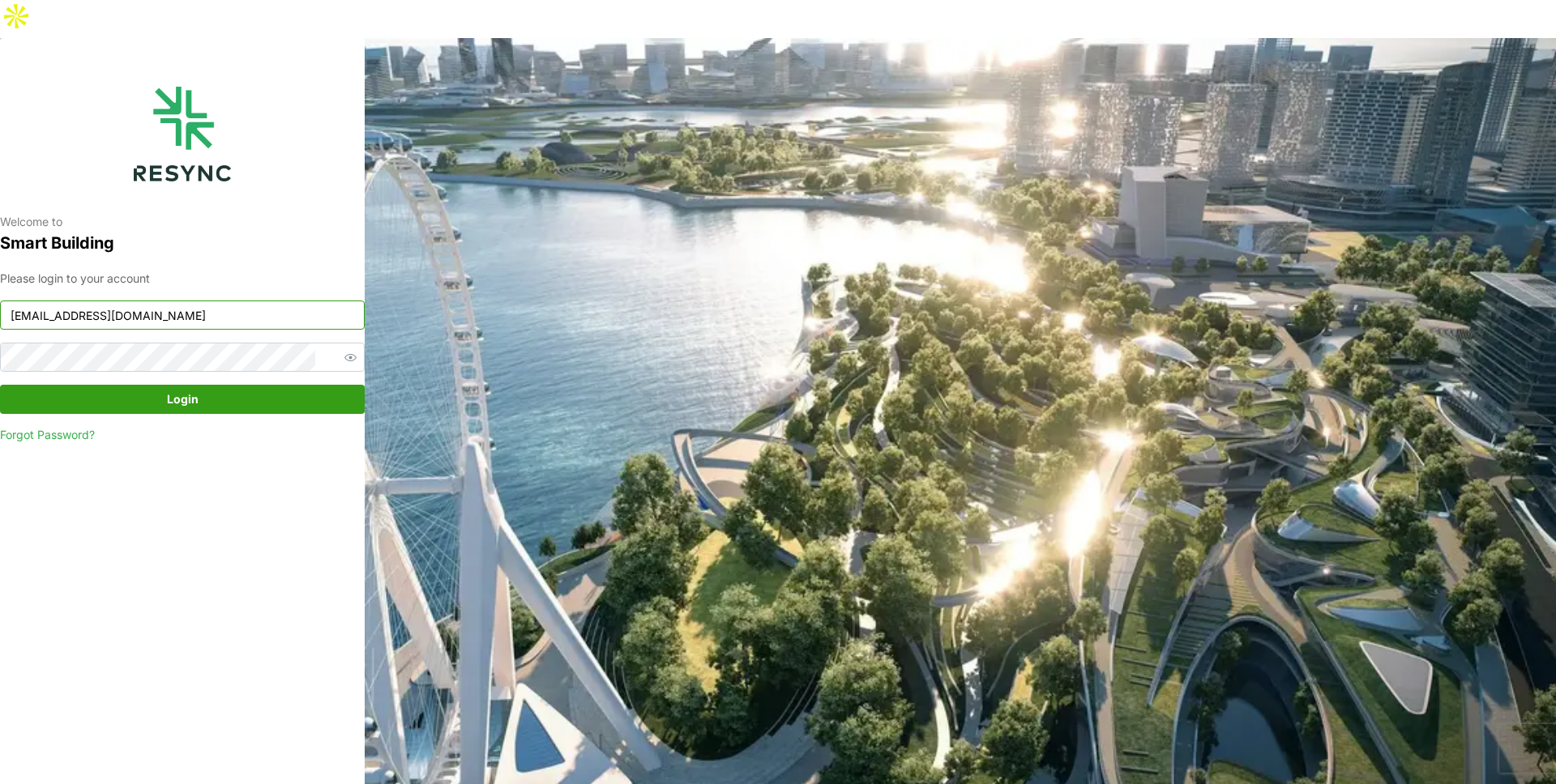
type input "demo_user@resynctech.com"
click at [179, 385] on span "Login" at bounding box center [183, 399] width 32 height 27
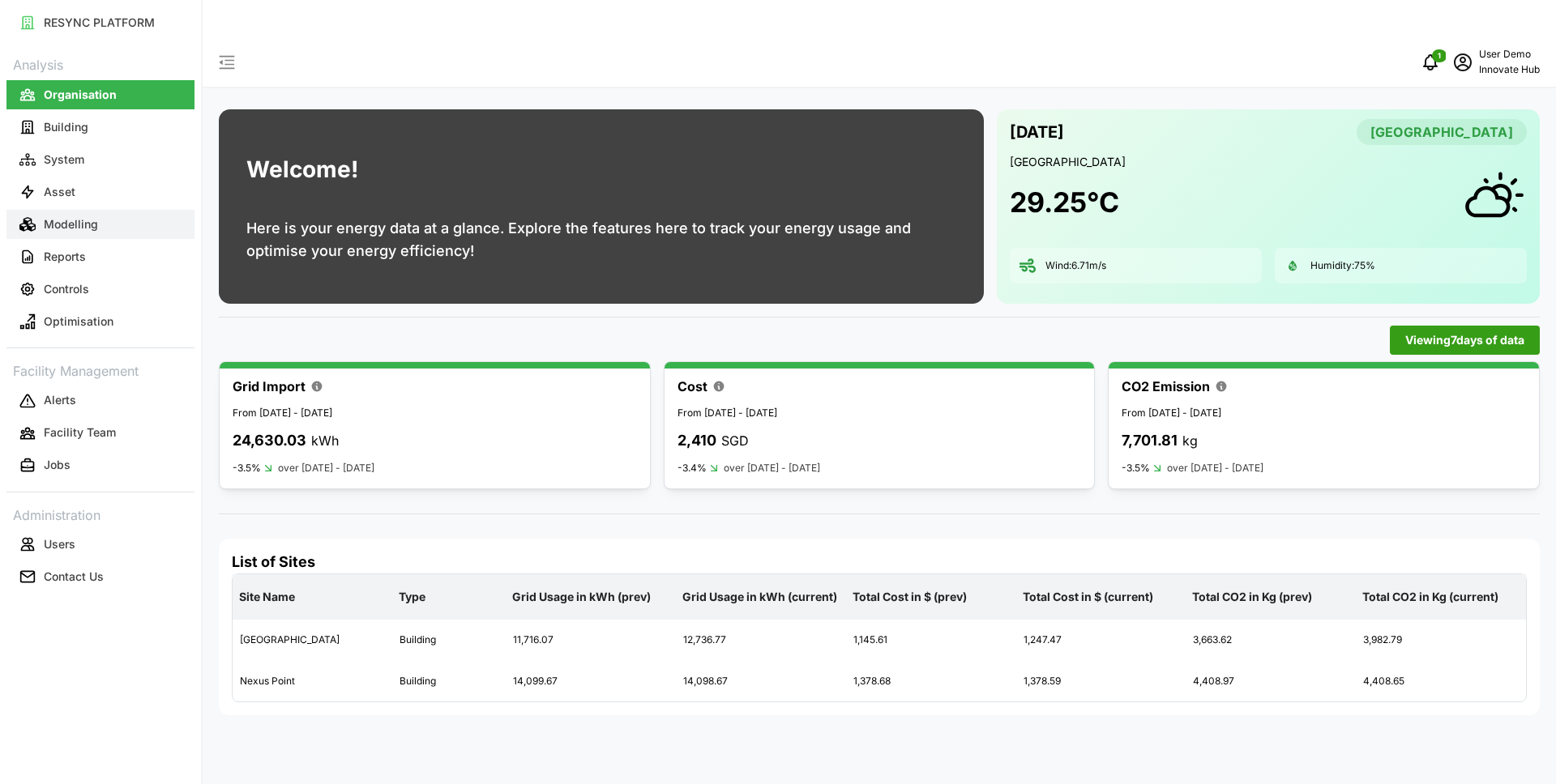
click at [89, 218] on p "Modelling" at bounding box center [71, 224] width 55 height 16
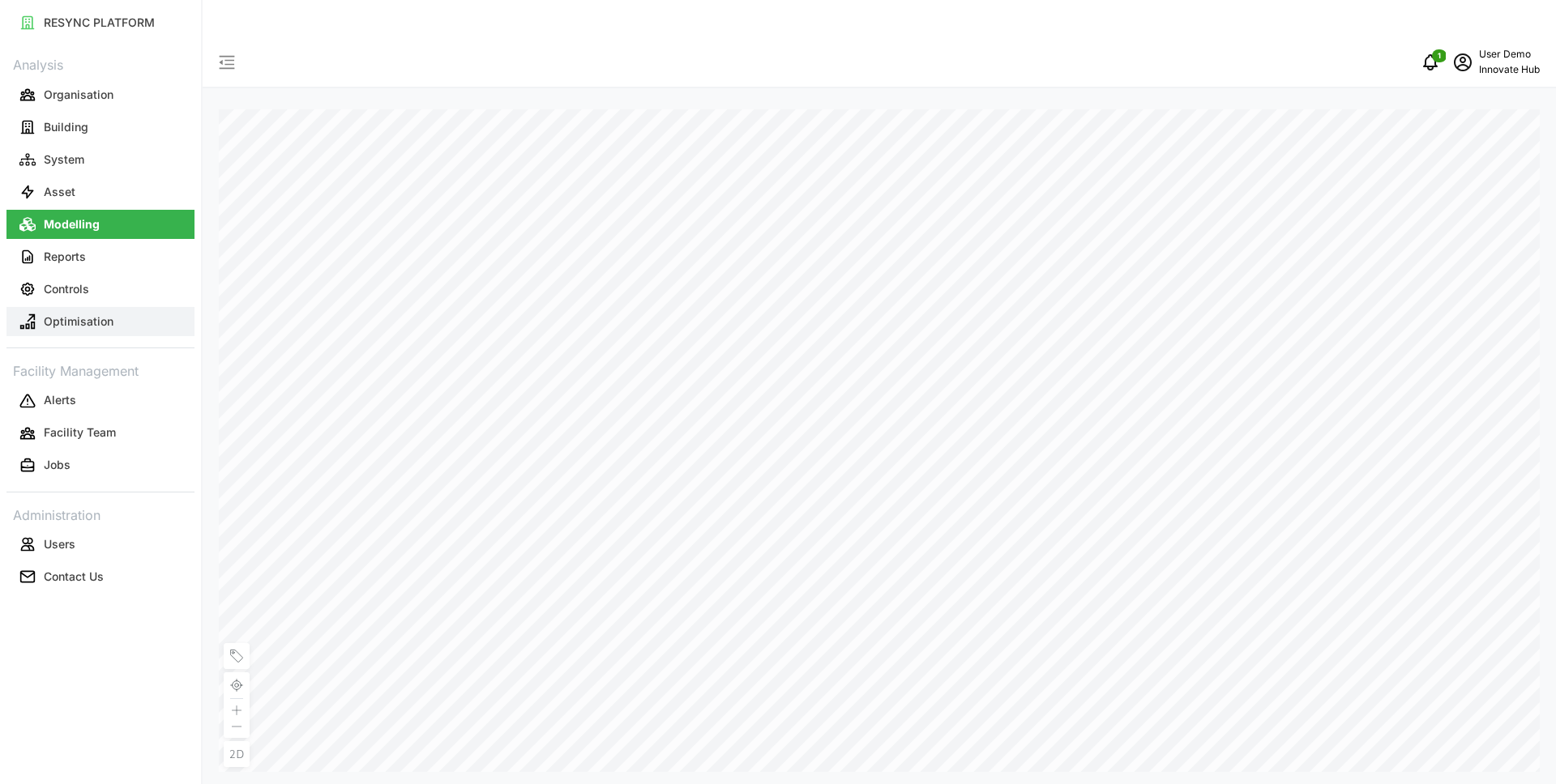
click at [100, 329] on button "Optimisation" at bounding box center [101, 321] width 188 height 29
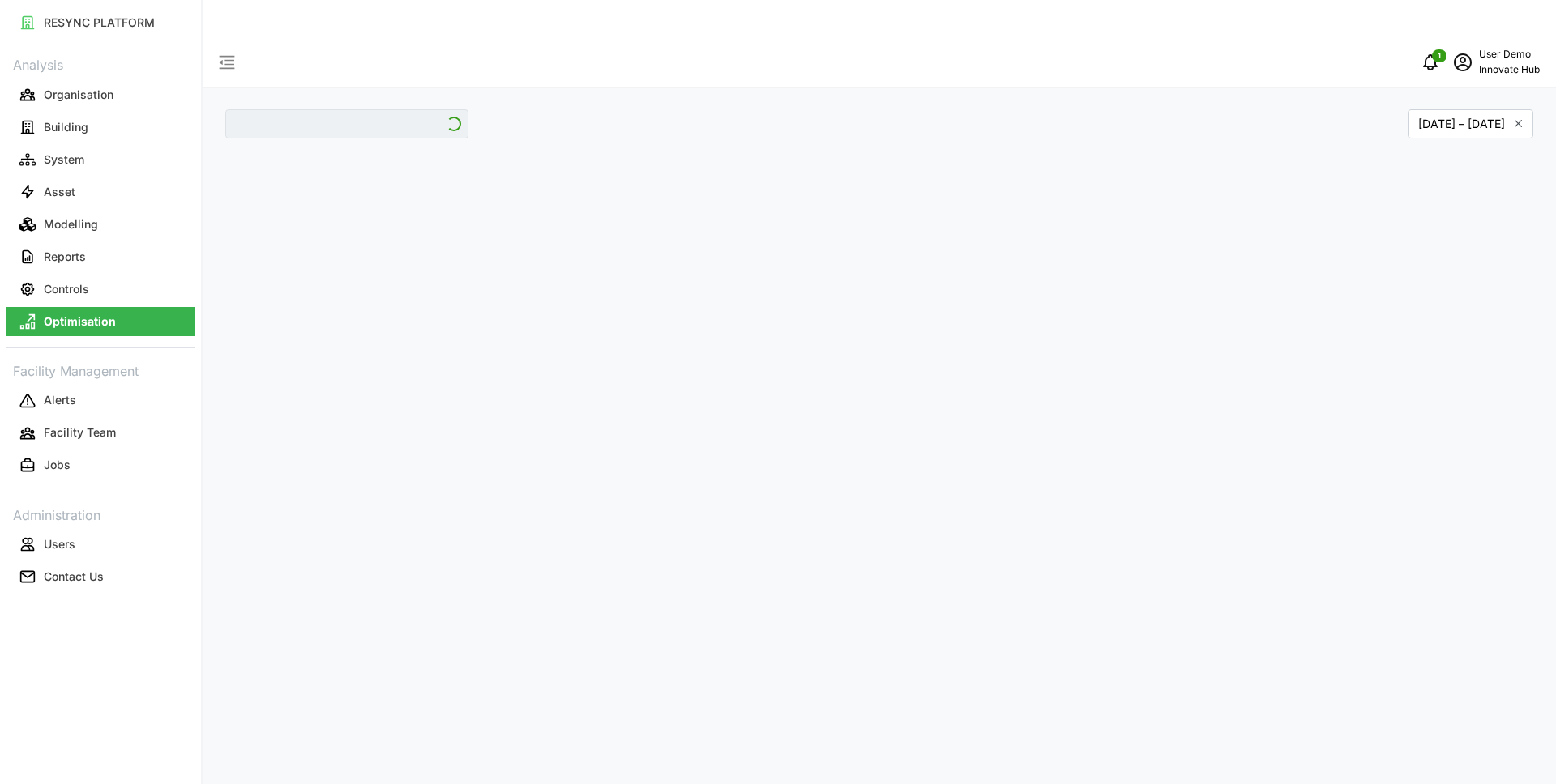
type input "[GEOGRAPHIC_DATA]"
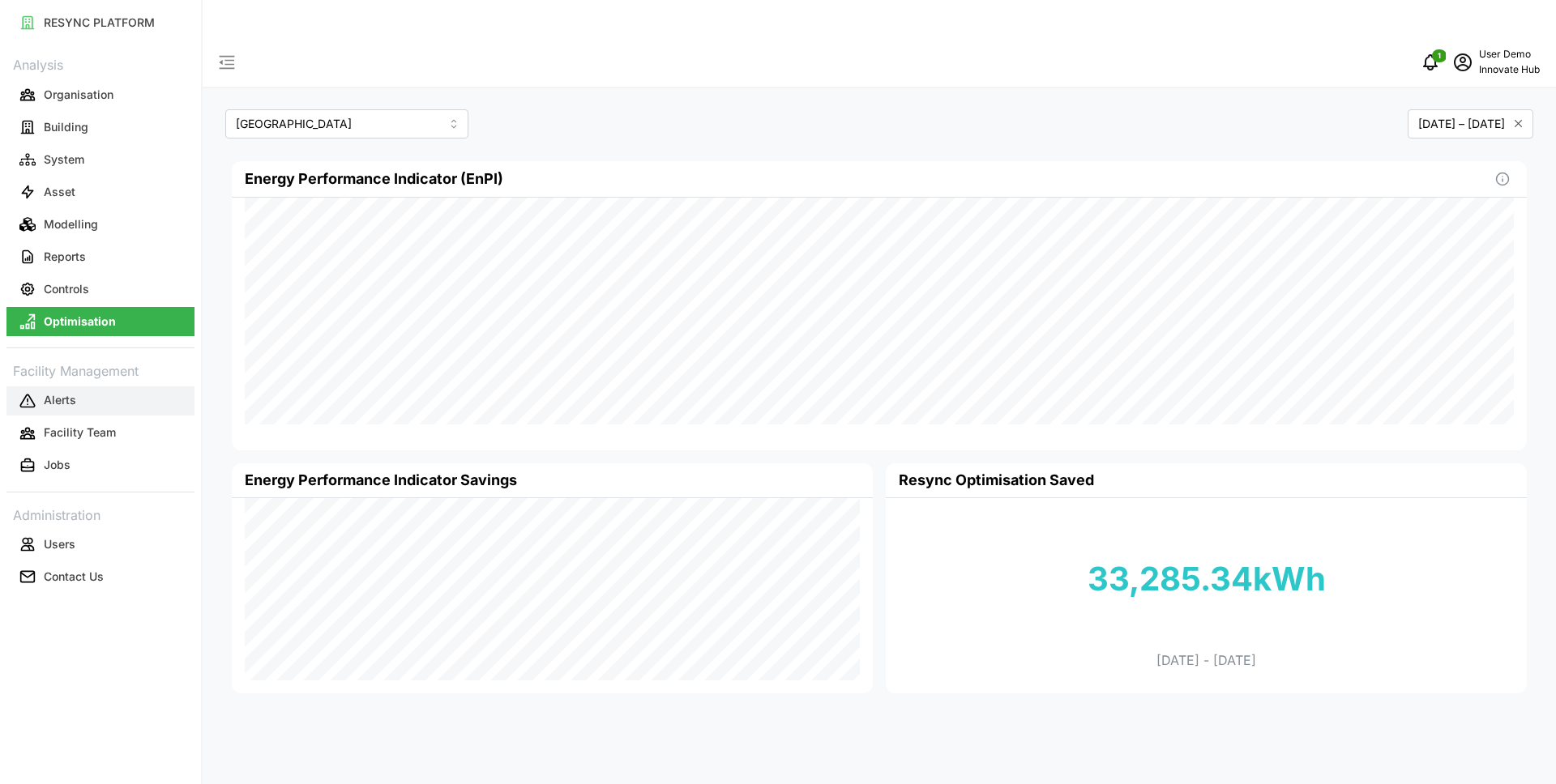
click at [95, 399] on button "Alerts" at bounding box center [101, 400] width 188 height 29
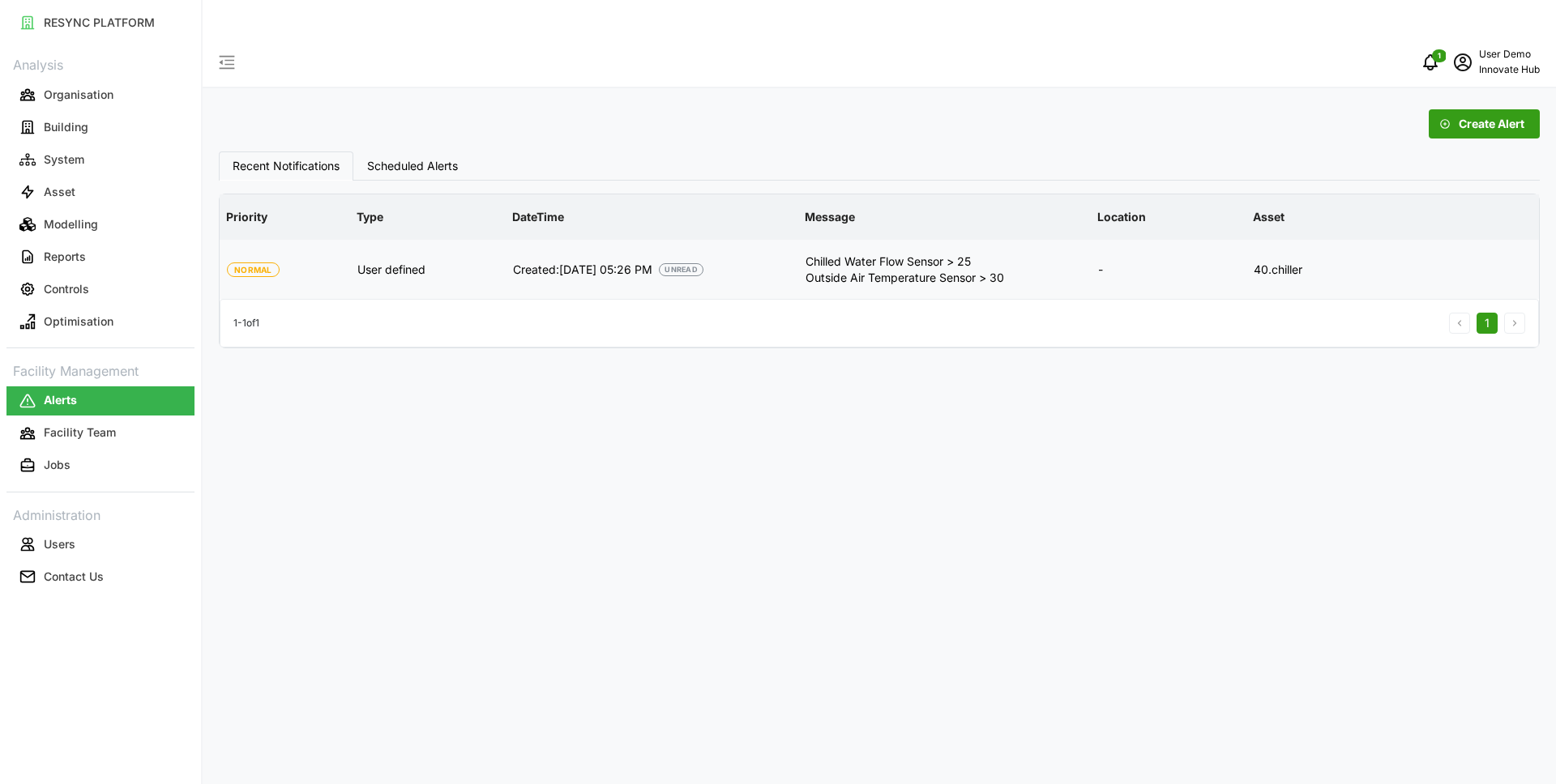
click at [786, 262] on div "Created: [DATE] 05:26 PM UNREAD" at bounding box center [651, 270] width 278 height 16
click at [403, 262] on p "User defined" at bounding box center [428, 270] width 141 height 16
click at [848, 247] on div "Chilled Water Flow Sensor > 25 Outside Air Temperature Sensor > 30" at bounding box center [944, 269] width 291 height 57
click at [426, 160] on span "Scheduled Alerts" at bounding box center [413, 166] width 90 height 11
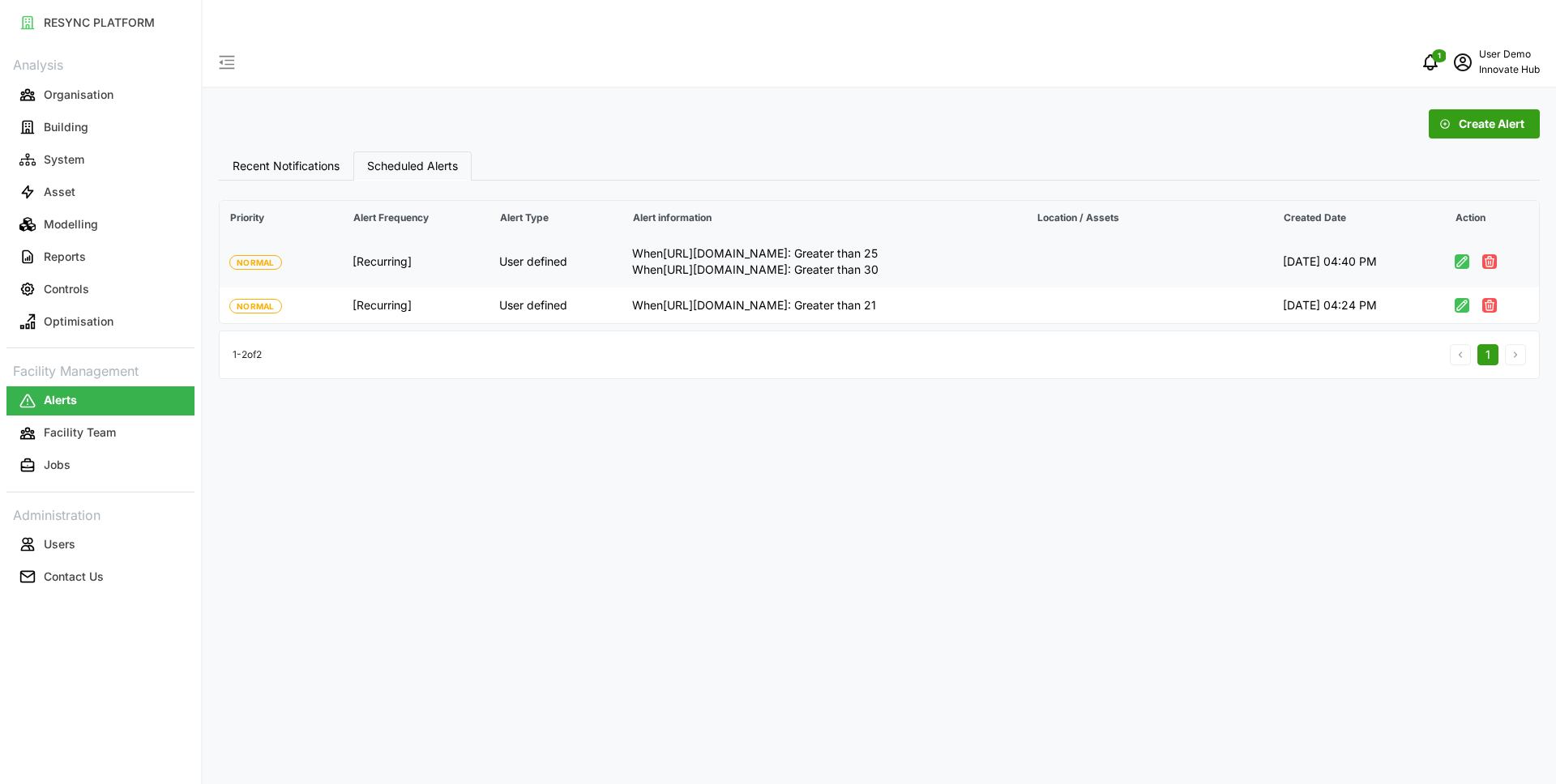
click at [632, 246] on p "When https://brickschema.org/schema/Brick#Chilled_Water_Flow_Sensor : Greater t…" at bounding box center [825, 253] width 385 height 16
click at [629, 287] on td "When https://brickschema.org/schema/Brick#Discharge_Air_Temperature_Sensor : Gr…" at bounding box center [824, 305] width 404 height 36
click at [119, 424] on button "Facility Team" at bounding box center [101, 433] width 188 height 29
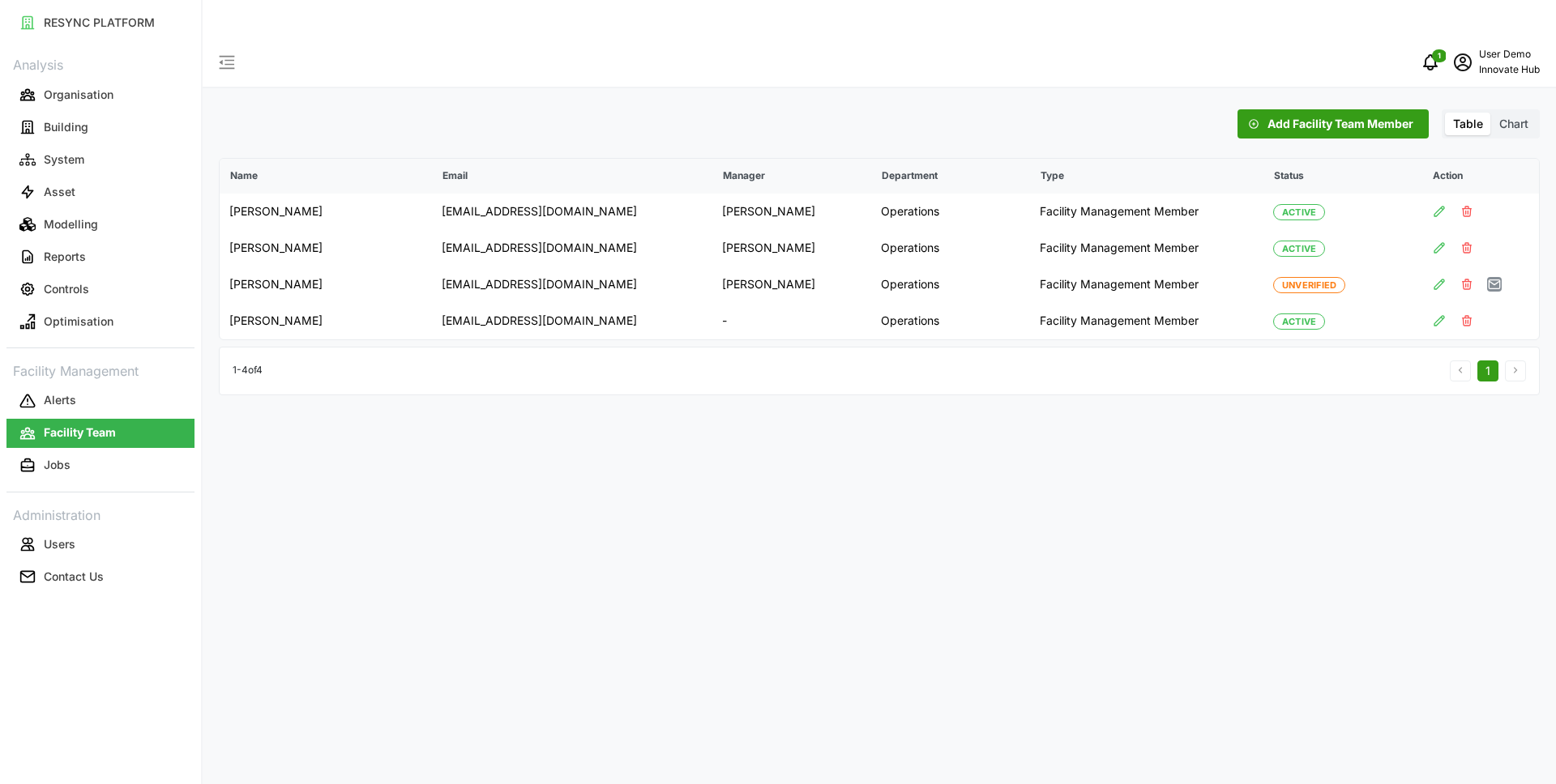
click at [1515, 117] on span "Chart" at bounding box center [1514, 123] width 29 height 14
click at [1491, 113] on input "Chart" at bounding box center [1491, 113] width 0 height 0
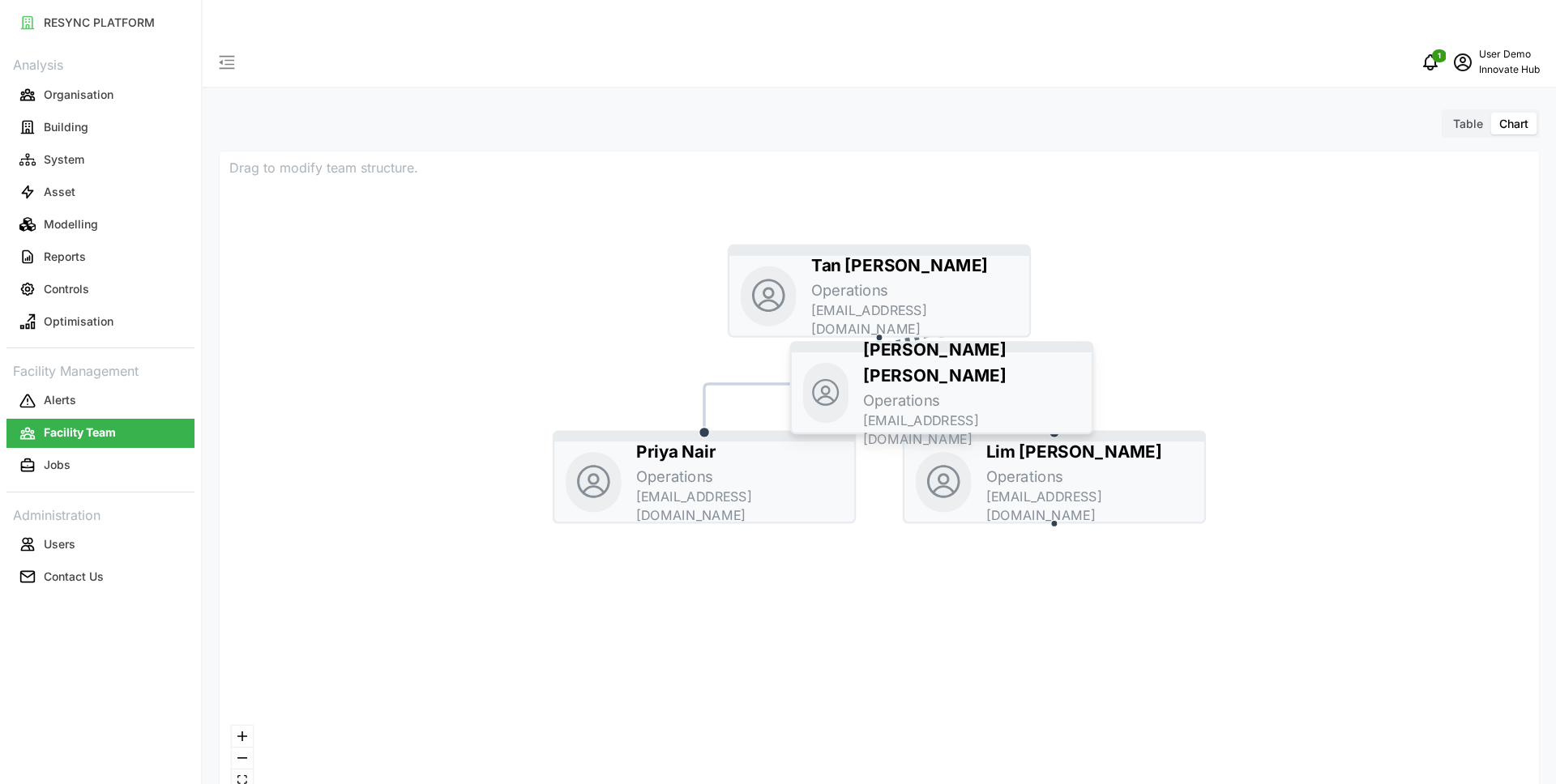
drag, startPoint x: 1089, startPoint y: 612, endPoint x: 976, endPoint y: 336, distance: 298.2
click at [976, 337] on p "Nurul Aini Binte Abdullah" at bounding box center [972, 363] width 217 height 52
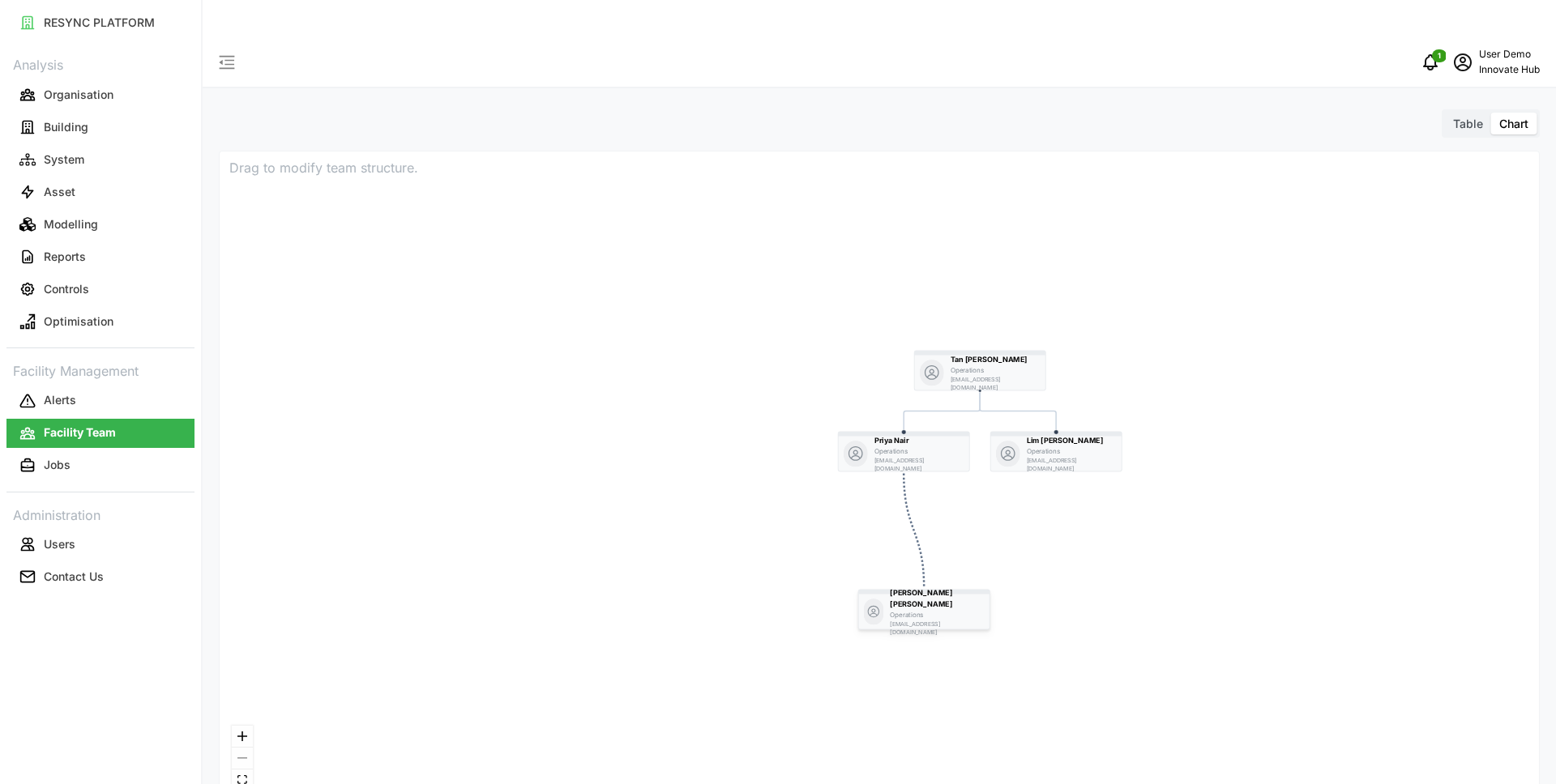
drag, startPoint x: 1059, startPoint y: 421, endPoint x: 927, endPoint y: 580, distance: 206.7
click at [924, 611] on p "Operations" at bounding box center [906, 615] width 33 height 9
click at [100, 454] on button "Jobs" at bounding box center [101, 466] width 188 height 29
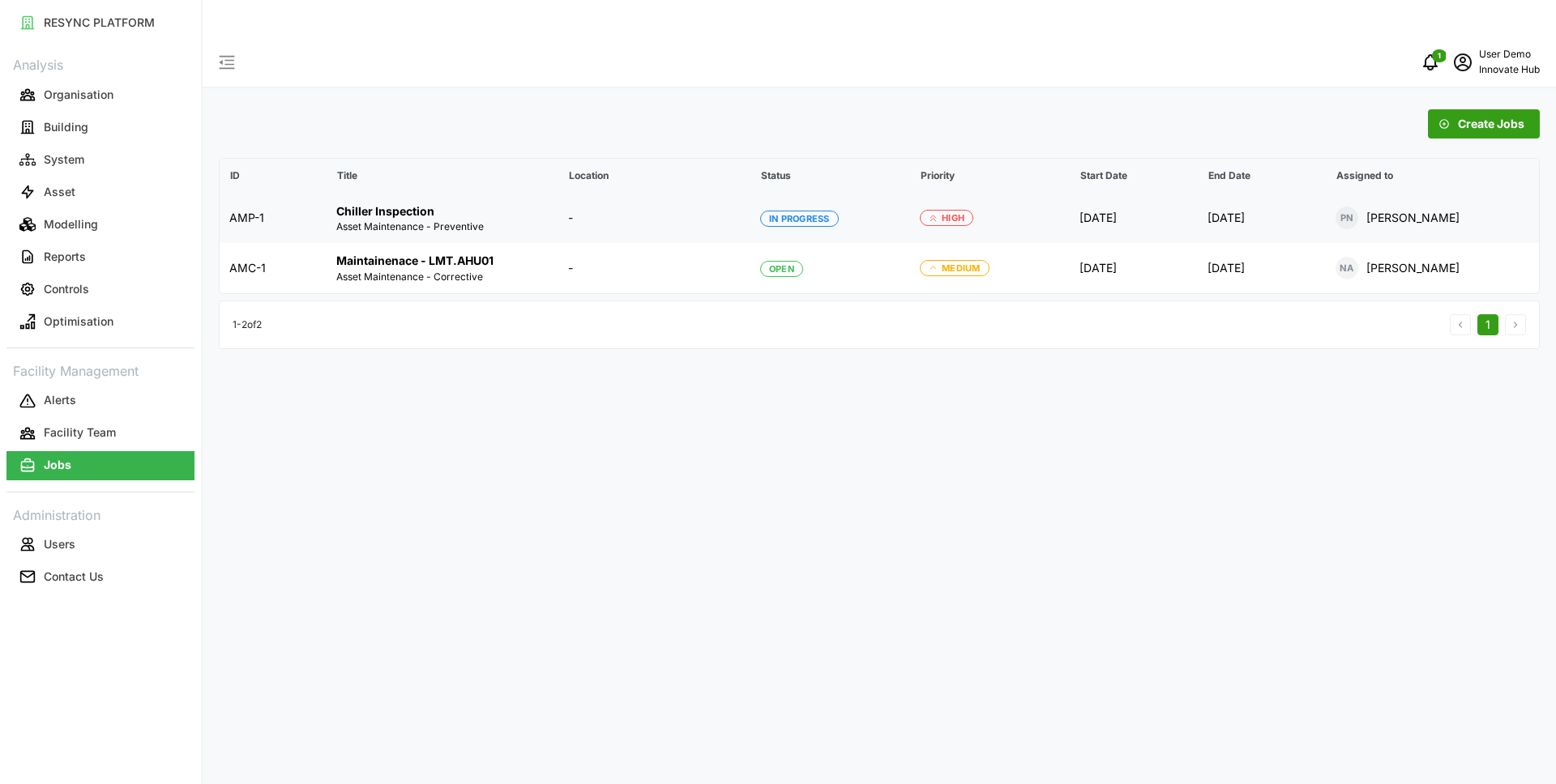
click at [500, 220] on p "Asset Maintenance - Preventive" at bounding box center [443, 226] width 213 height 14
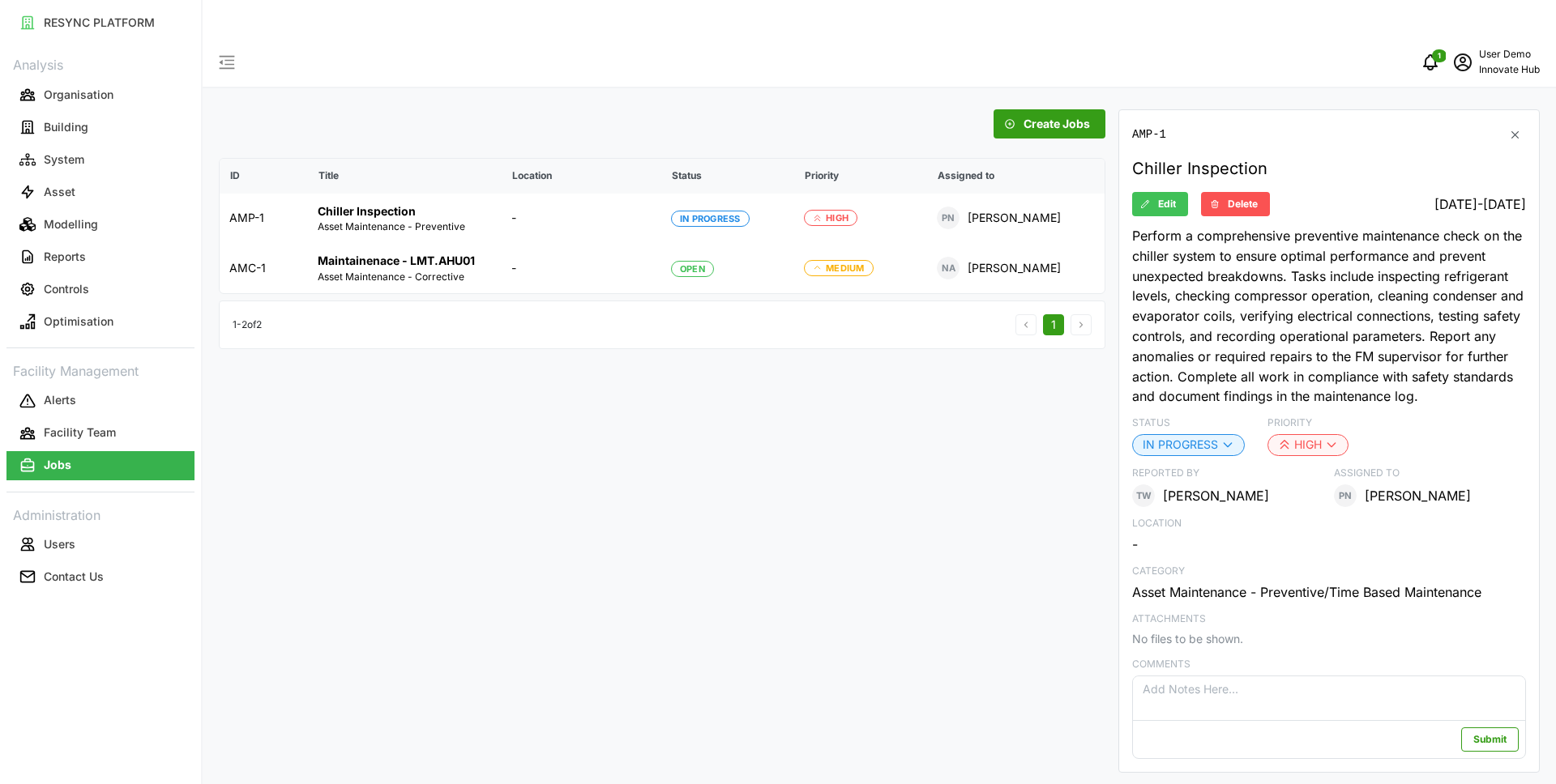
click at [1512, 128] on icon "button" at bounding box center [1515, 134] width 12 height 12
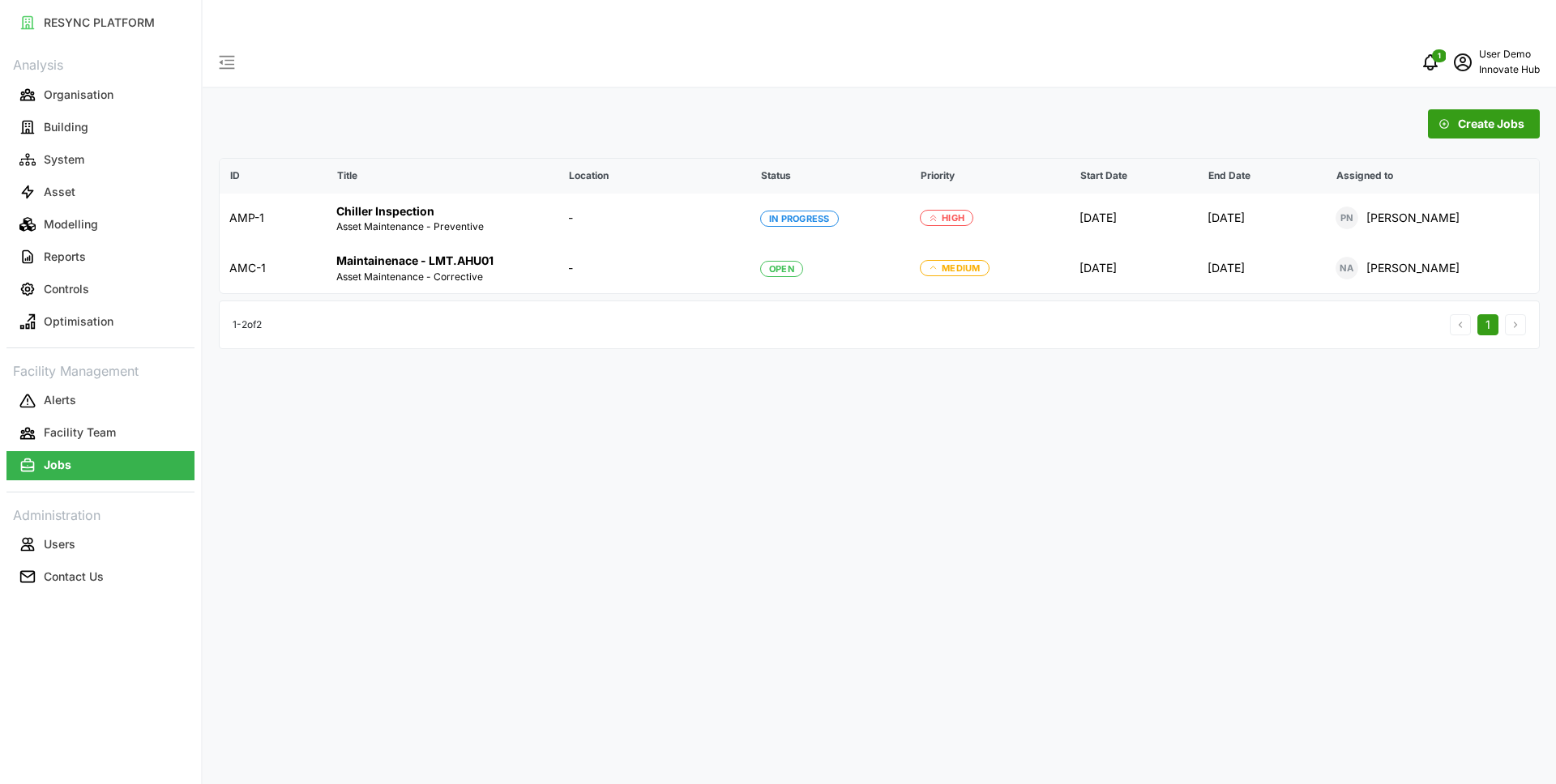
click at [1480, 110] on span "Create Jobs" at bounding box center [1491, 123] width 67 height 27
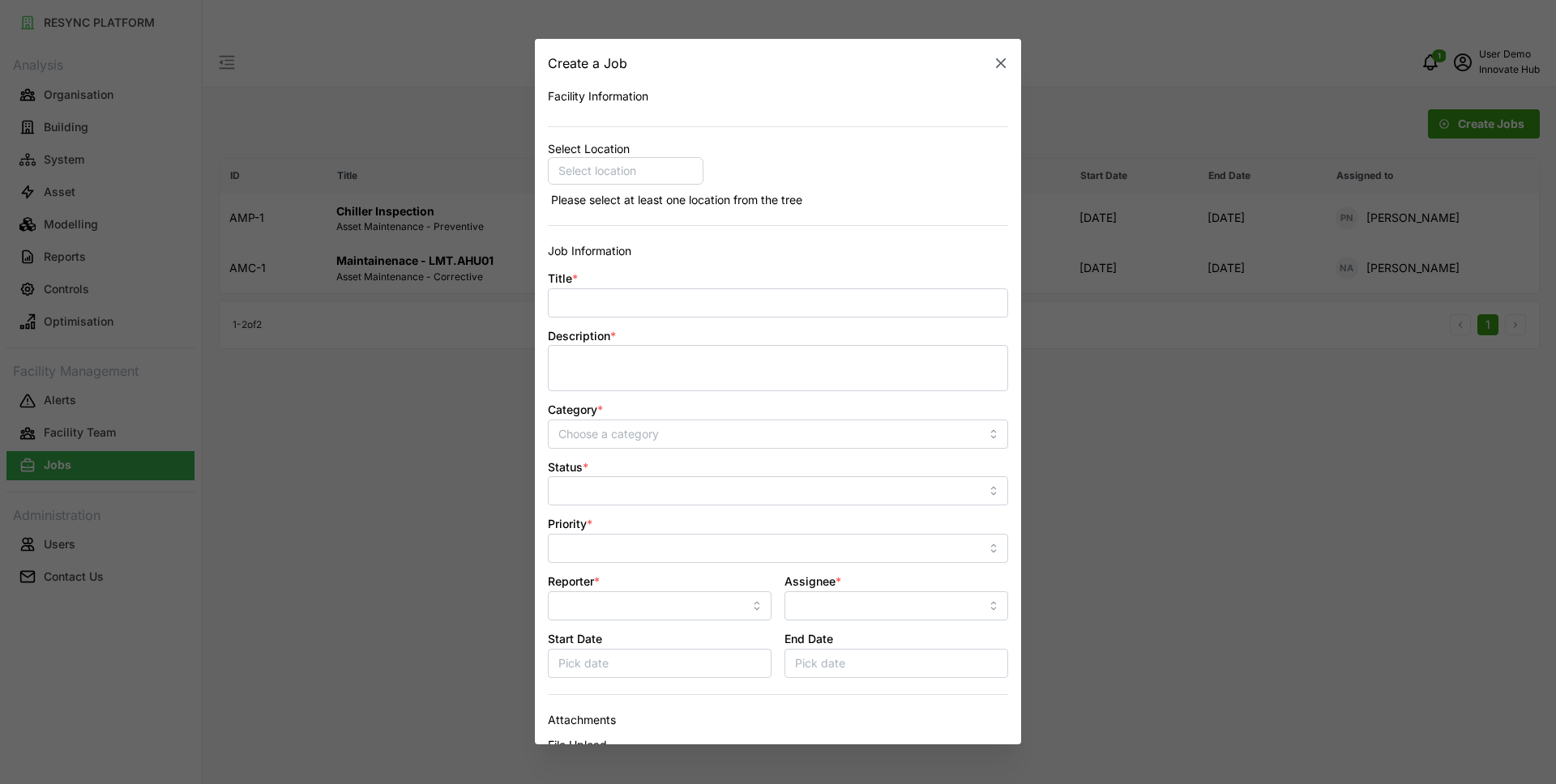
click at [634, 170] on p "Select location" at bounding box center [598, 172] width 90 height 16
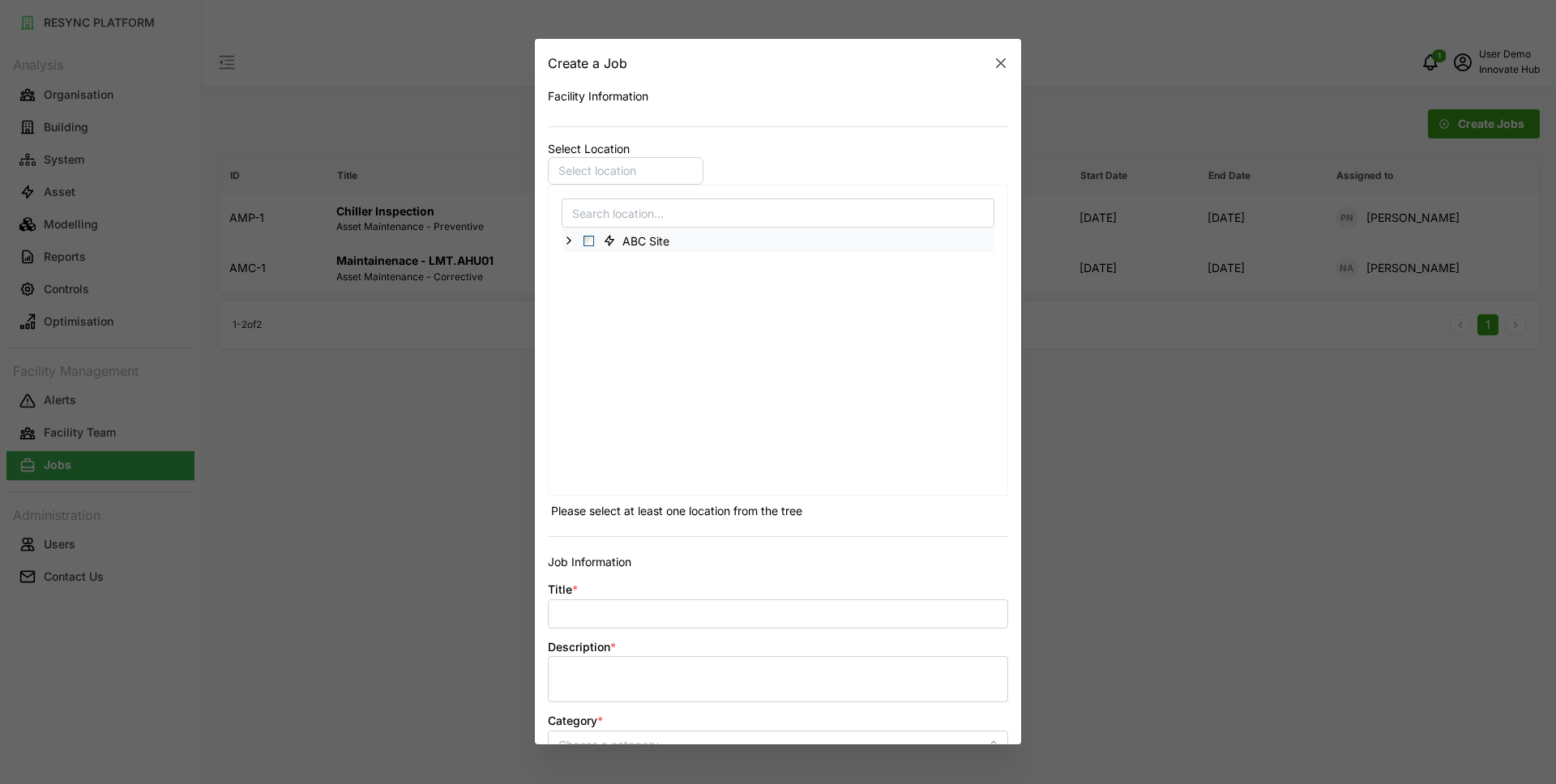
click at [567, 238] on polyline at bounding box center [568, 240] width 3 height 7
click at [582, 268] on icon at bounding box center [582, 264] width 13 height 13
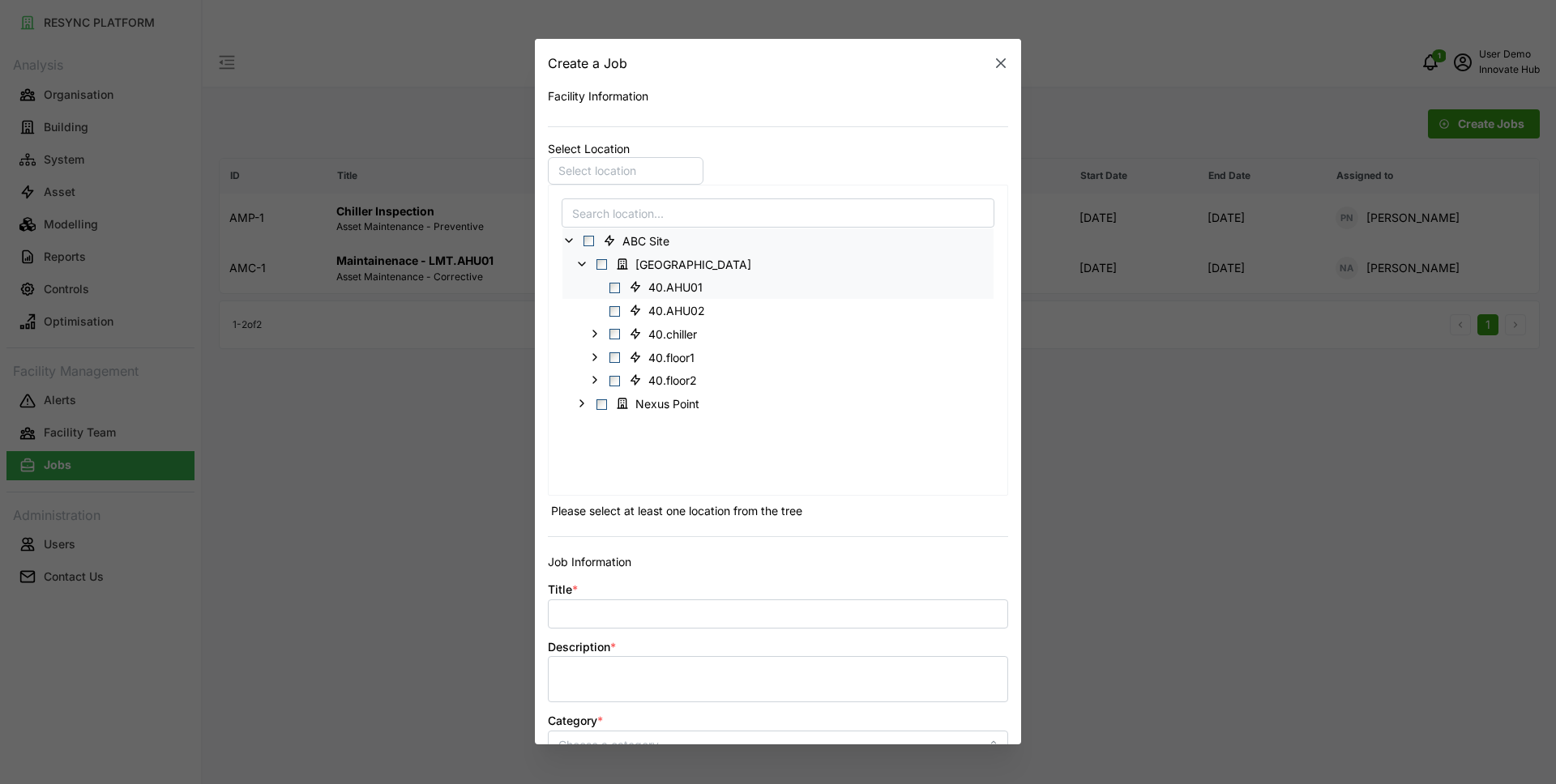
click at [613, 288] on span "Select 40.AHU01" at bounding box center [614, 287] width 10 height 10
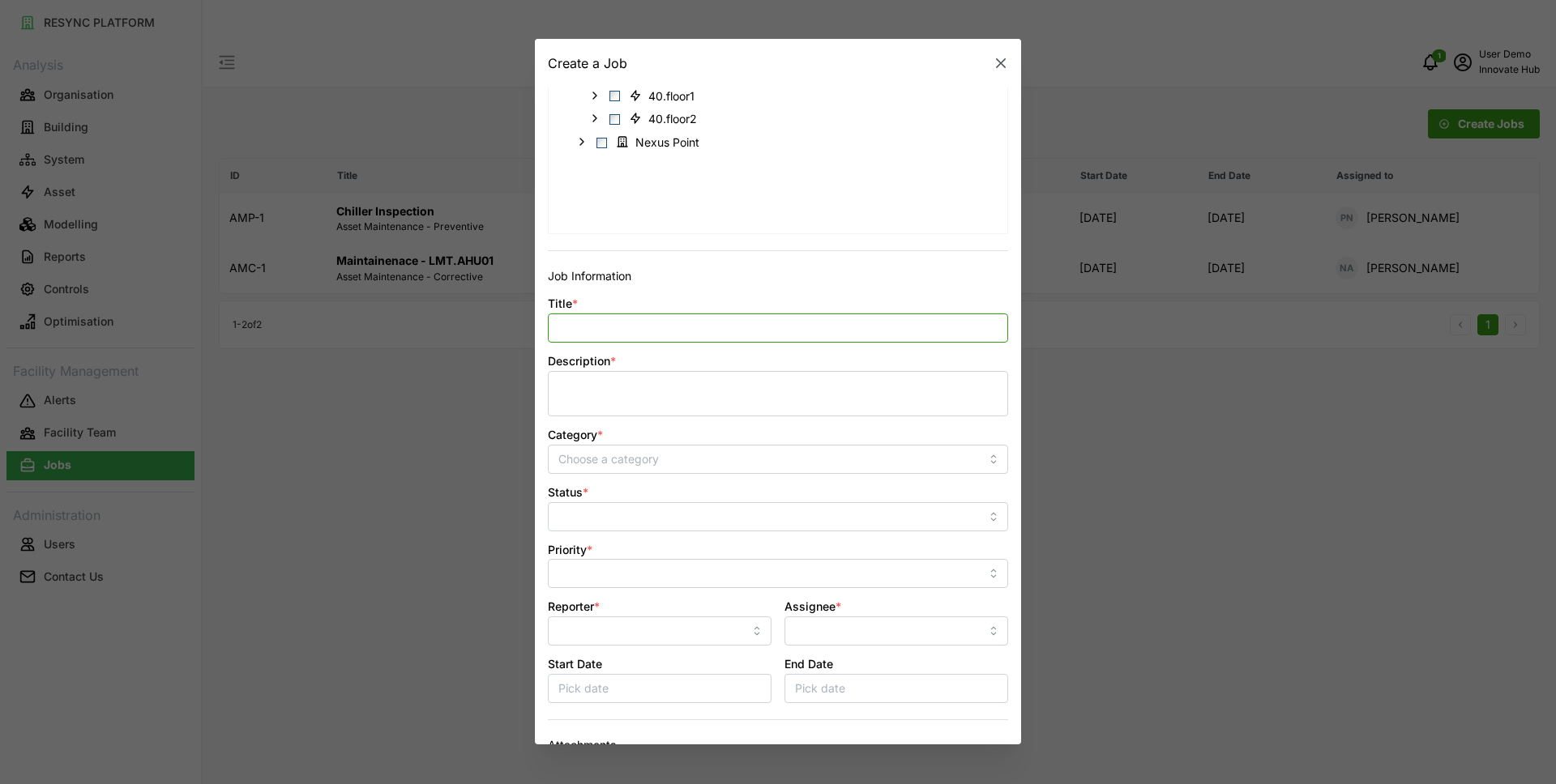
click at [607, 318] on div "Facility Information Select Location 1 location selected ABC Site Landmark Towe…" at bounding box center [778, 383] width 460 height 1115
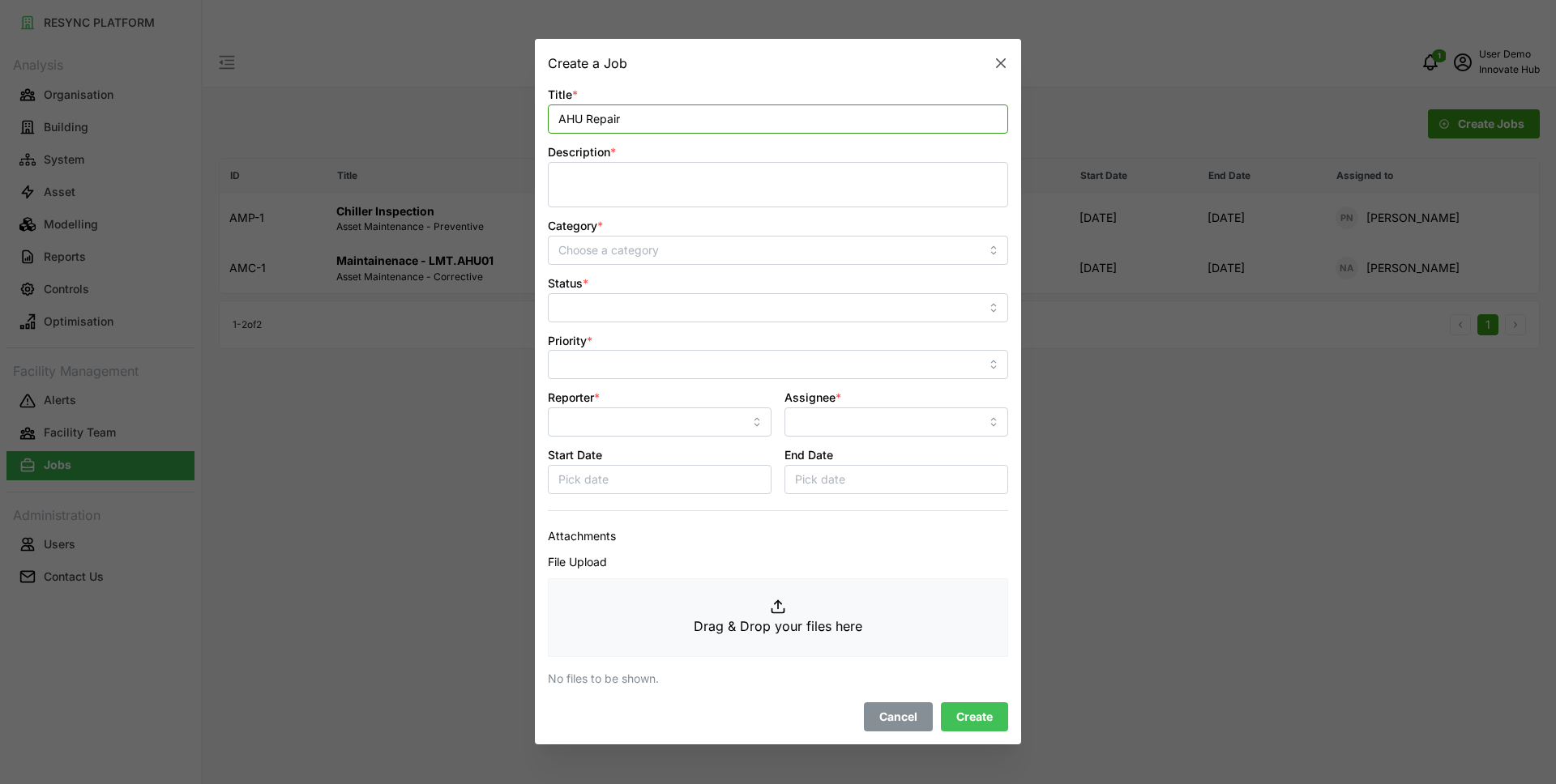
type input "AHU Repair"
click at [692, 269] on div "Facility Information Select Location 1 location selected ABC Site Landmark Towe…" at bounding box center [778, 329] width 460 height 804
click at [686, 245] on input "Category *" at bounding box center [778, 250] width 460 height 29
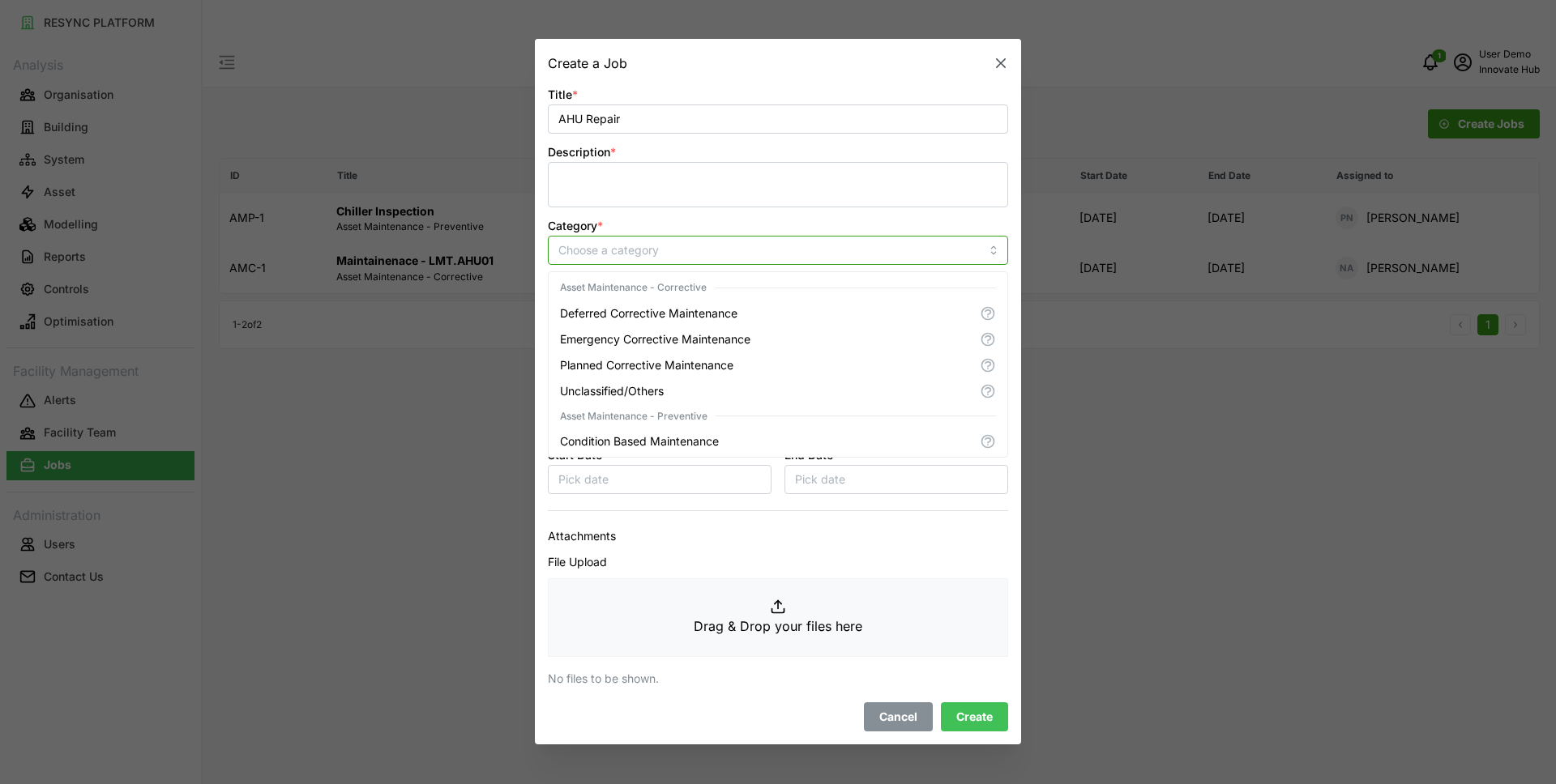
scroll to position [130, 0]
click at [680, 363] on p "Predictive Maintenance" at bounding box center [622, 363] width 125 height 16
type input "Predictive Maintenance"
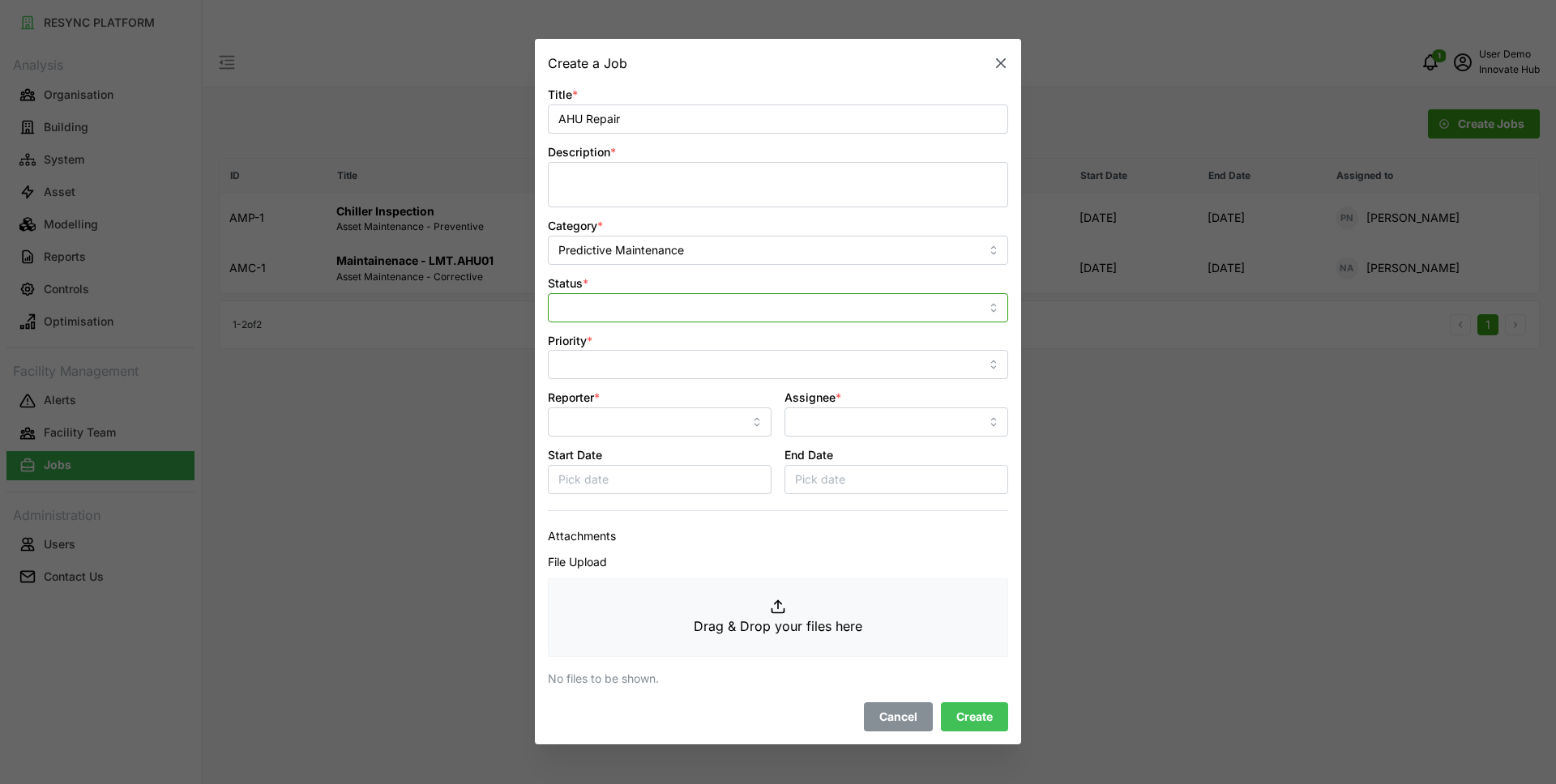
click at [696, 311] on input "Status *" at bounding box center [778, 307] width 460 height 29
click at [703, 217] on div "In Progress" at bounding box center [778, 214] width 452 height 27
type input "In Progress"
click at [685, 383] on div "Reporter *" at bounding box center [659, 413] width 237 height 62
click at [679, 361] on input "Priority *" at bounding box center [778, 365] width 460 height 29
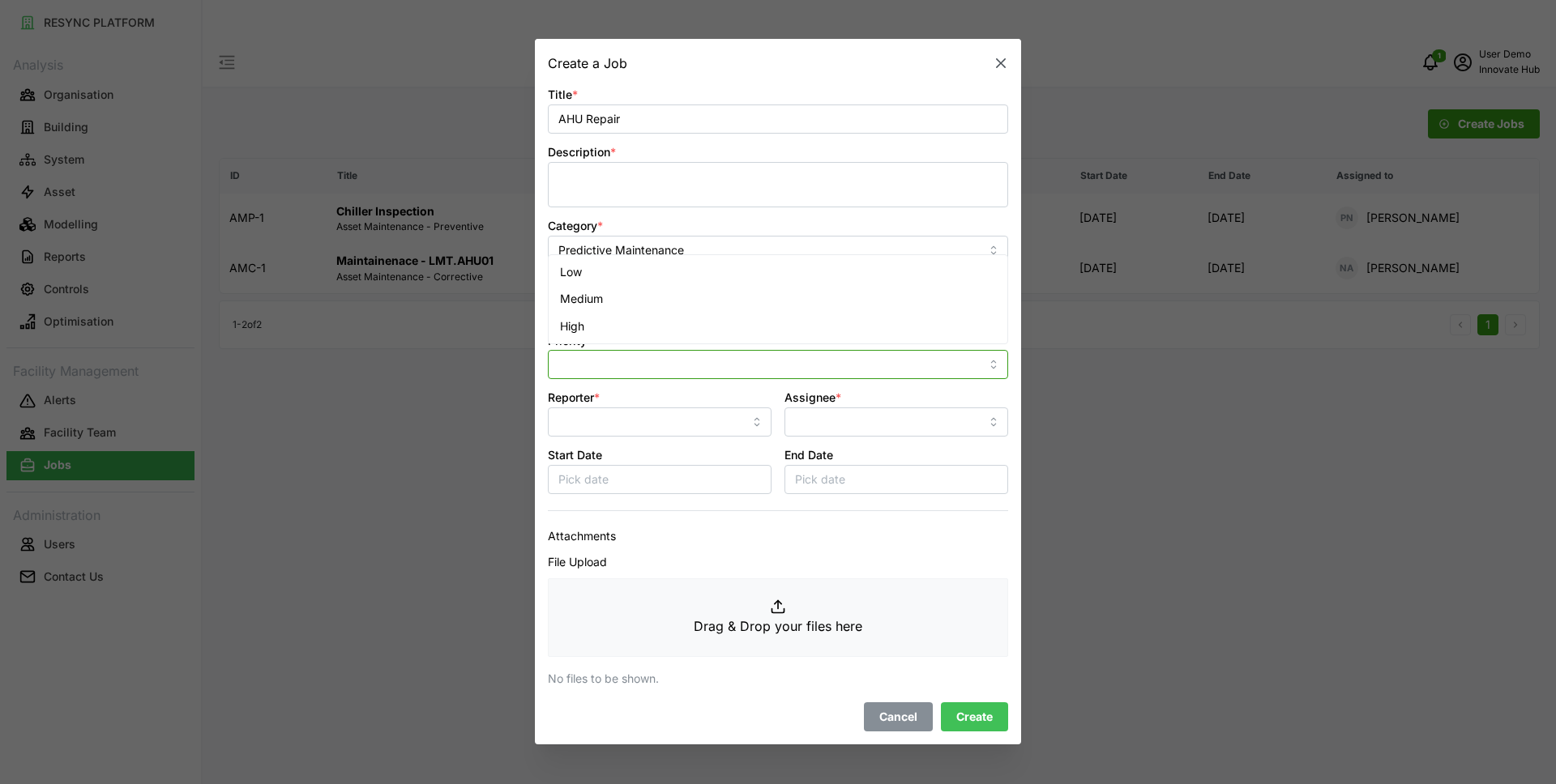
click at [679, 295] on div "Medium" at bounding box center [778, 299] width 452 height 27
type input "Medium"
click at [659, 408] on input "Reporter *" at bounding box center [659, 422] width 223 height 29
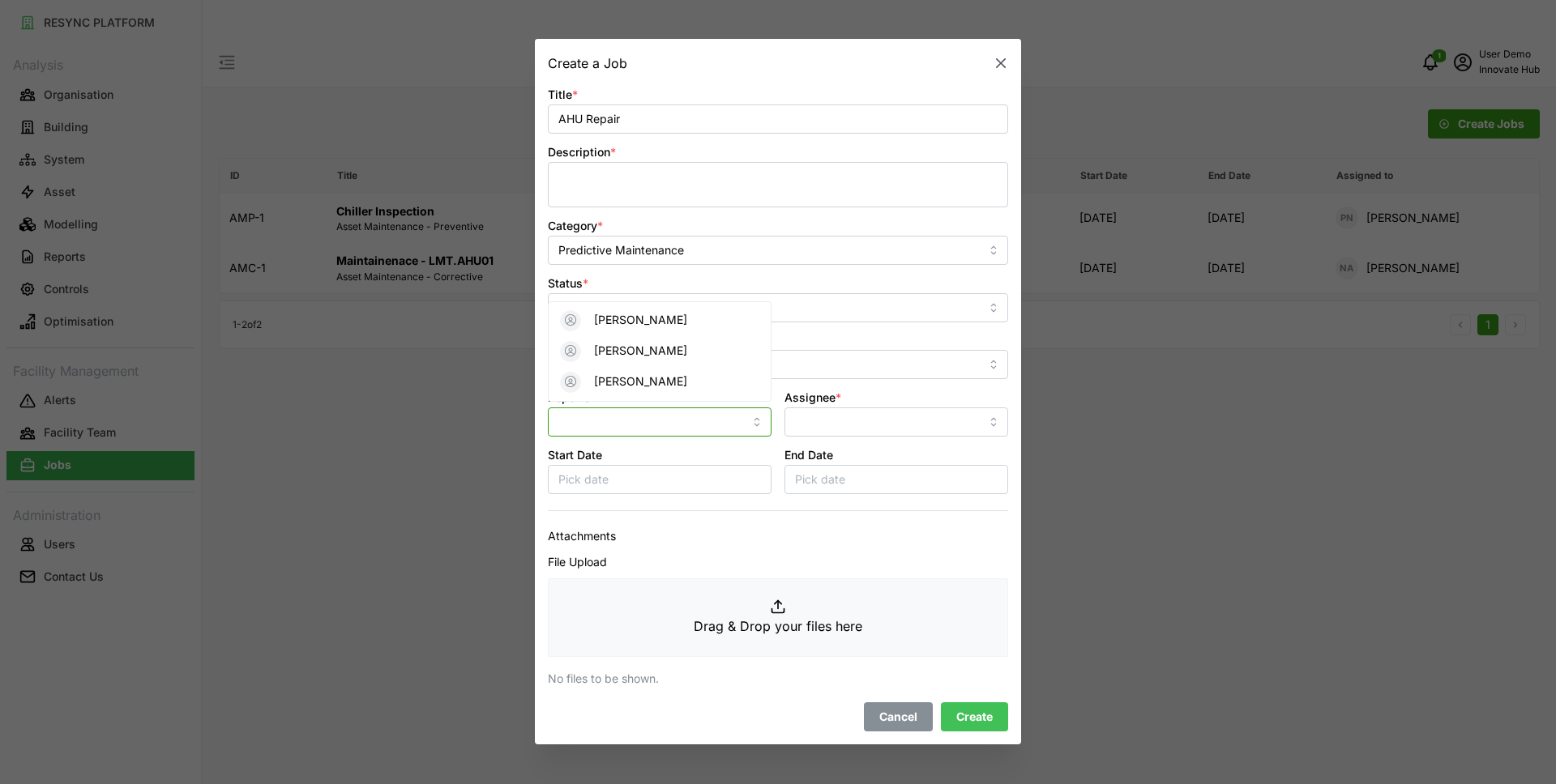
click at [667, 372] on div "Tan Wei Jie" at bounding box center [660, 383] width 216 height 31
type input "Tan Wei Jie"
click at [876, 421] on input "Assignee *" at bounding box center [895, 422] width 223 height 29
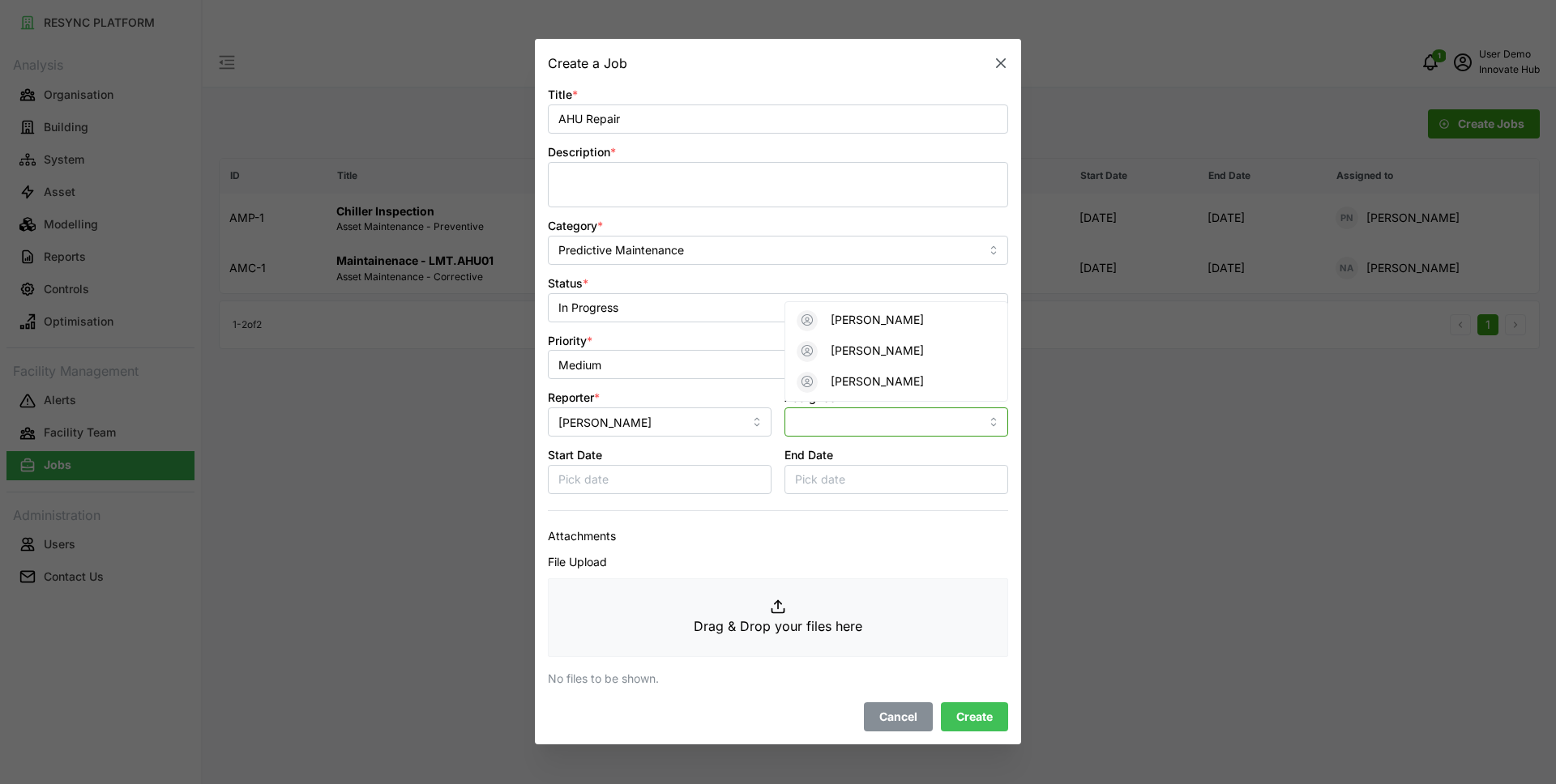
click at [843, 323] on p "Priya Nair" at bounding box center [877, 319] width 93 height 16
type input "Priya Nair"
click at [894, 710] on span "Cancel" at bounding box center [898, 716] width 38 height 27
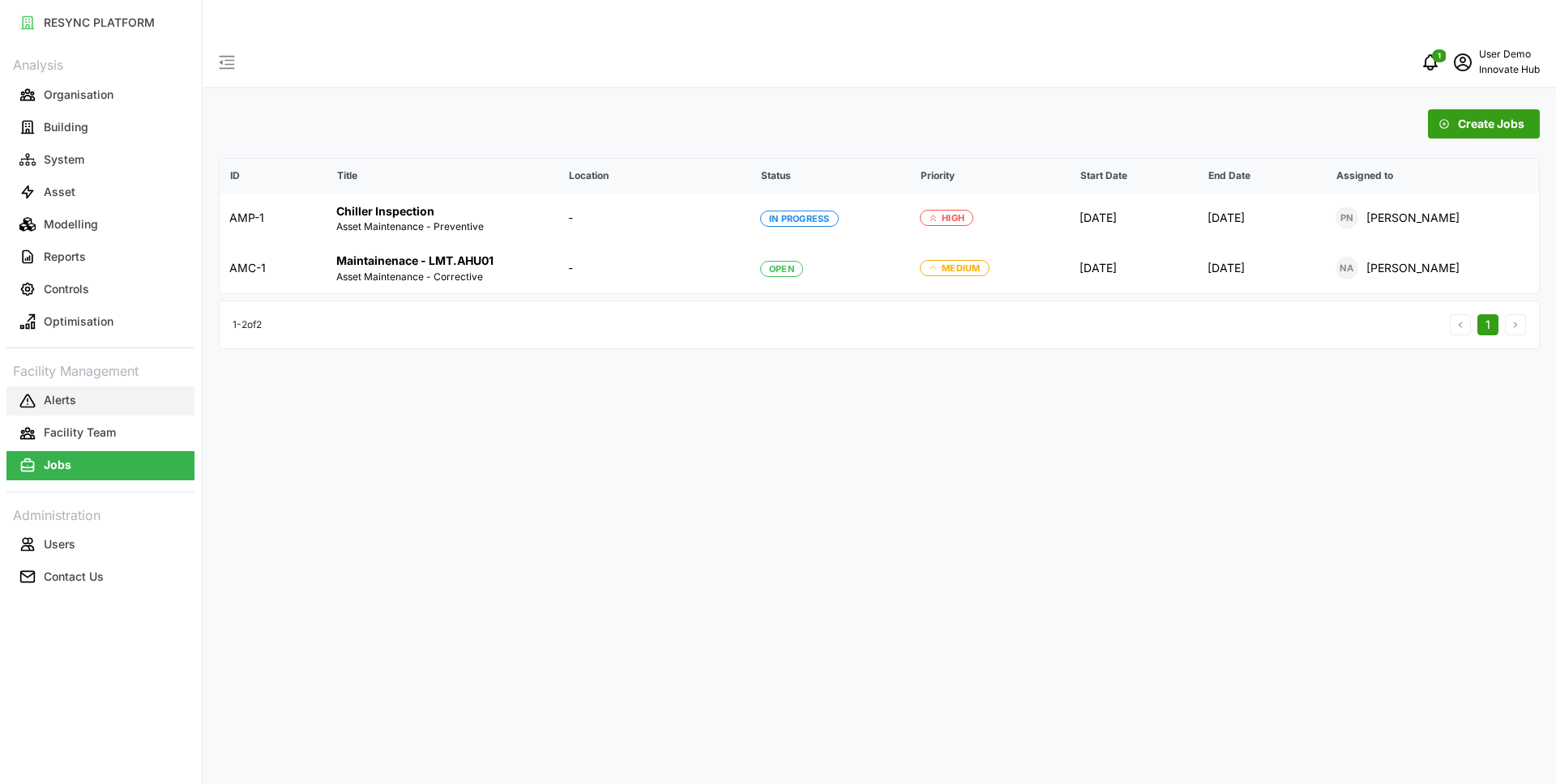
click at [116, 408] on button "Alerts" at bounding box center [101, 400] width 188 height 29
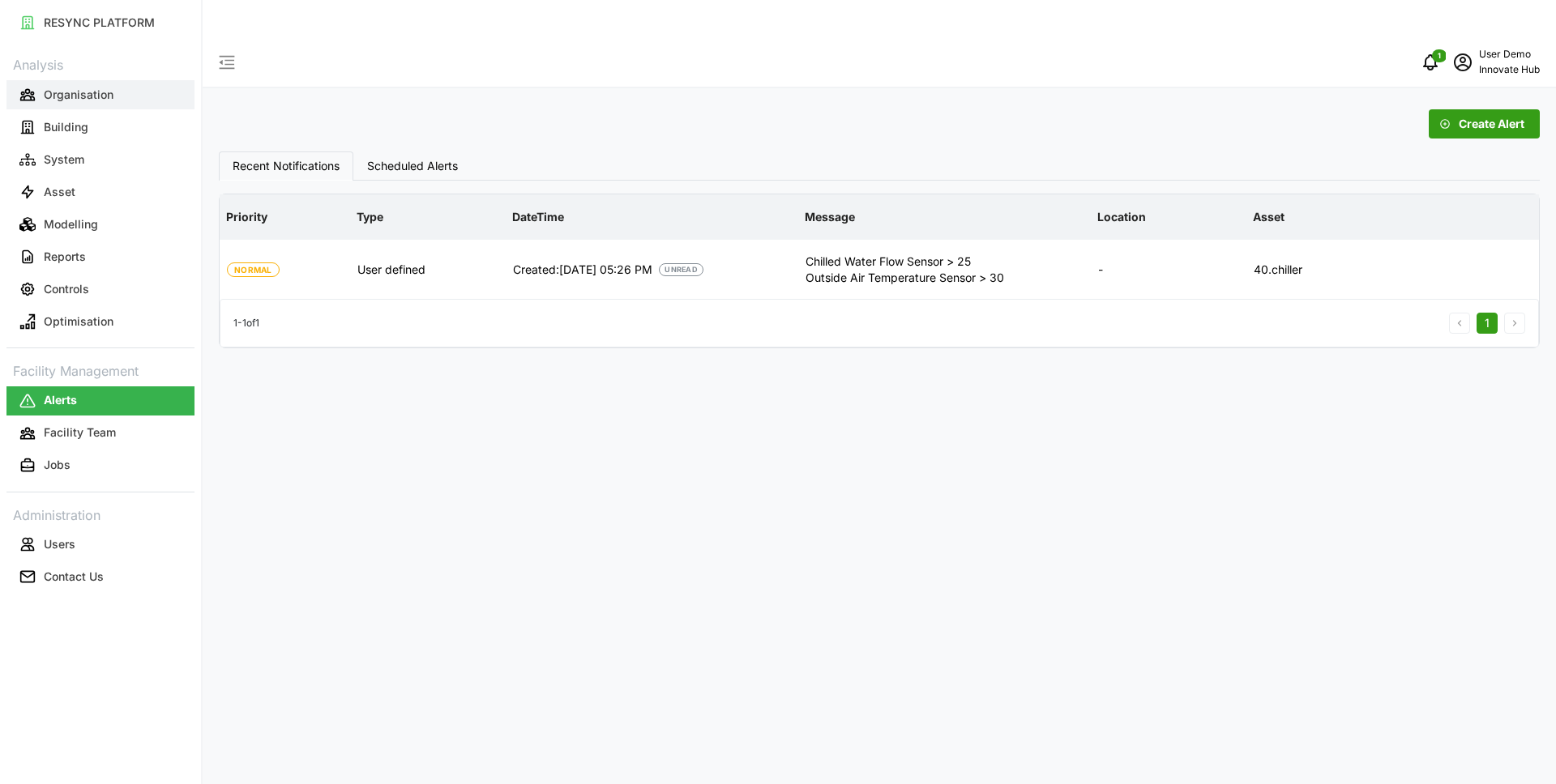
click at [74, 94] on p "Organisation" at bounding box center [78, 94] width 70 height 16
